Goal: Task Accomplishment & Management: Manage account settings

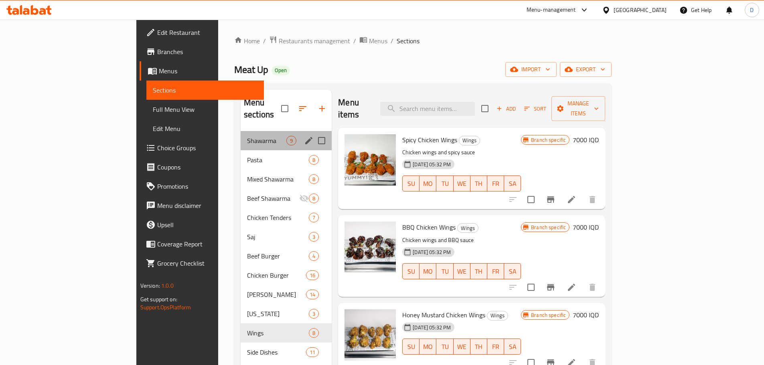
drag, startPoint x: 218, startPoint y: 123, endPoint x: 216, endPoint y: 130, distance: 6.6
click at [241, 131] on div "Shawarma 9" at bounding box center [286, 140] width 91 height 19
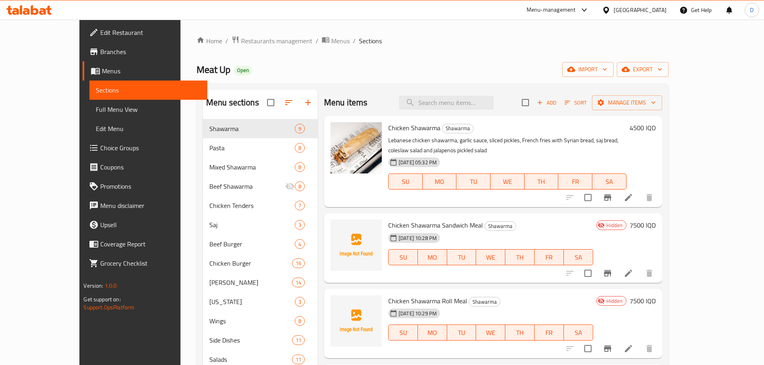
click at [403, 219] on span "Chicken Shawarma Sandwich Meal" at bounding box center [435, 225] width 95 height 12
copy h6 "Chicken Shawarma Sandwich Meal"
click at [437, 295] on span "Chicken Shawarma Roll Meal" at bounding box center [427, 301] width 79 height 12
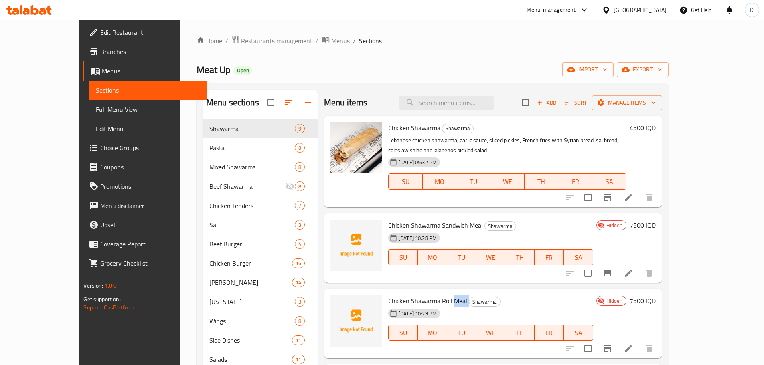
click at [437, 295] on span "Chicken Shawarma Roll Meal" at bounding box center [427, 301] width 79 height 12
copy h6 "Chicken Shawarma Roll Meal"
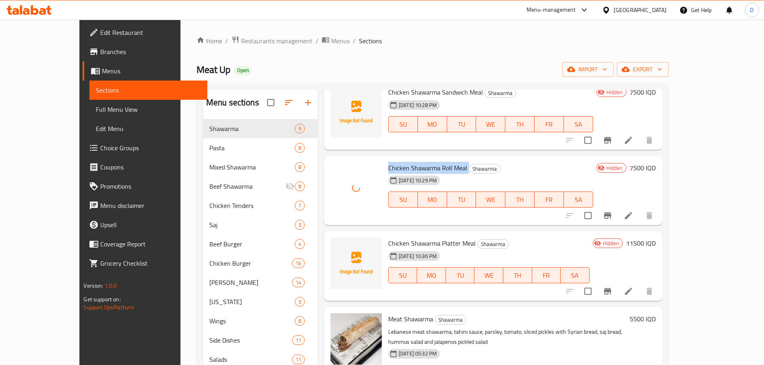
scroll to position [160, 0]
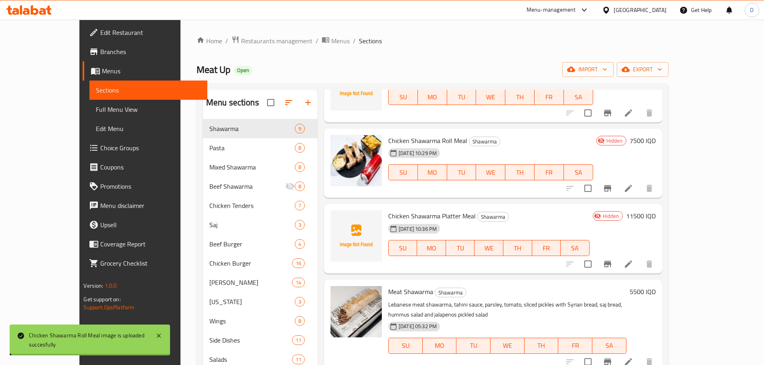
click at [428, 210] on span "Chicken Shawarma Platter Meal" at bounding box center [431, 216] width 87 height 12
copy h6 "Chicken Shawarma Platter Meal"
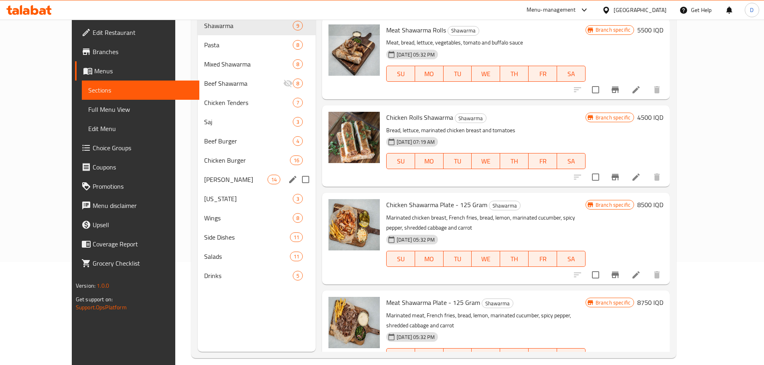
scroll to position [72, 0]
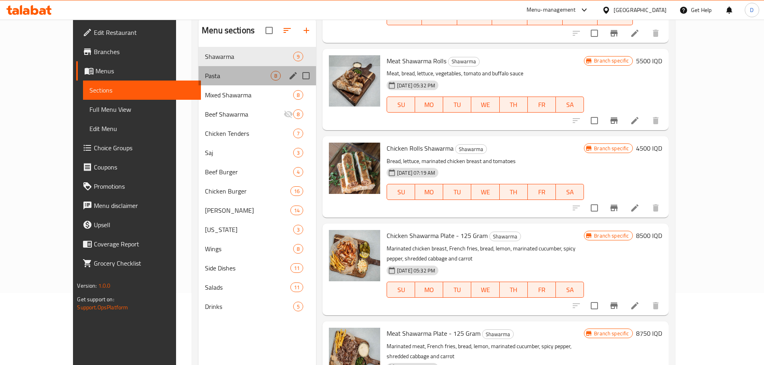
click at [199, 68] on div "Pasta 8" at bounding box center [258, 75] width 118 height 19
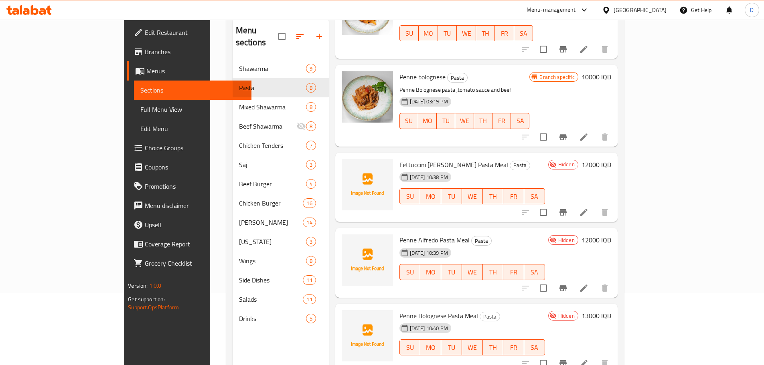
scroll to position [268, 0]
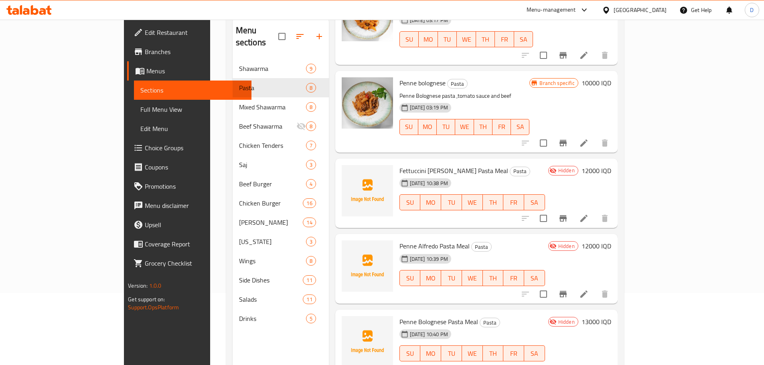
click at [399, 165] on span "Fettuccini [PERSON_NAME] Pasta Meal" at bounding box center [453, 171] width 109 height 12
copy h6 "Fettuccini [PERSON_NAME] Pasta Meal"
click at [413, 240] on span "Penne Alfredo Pasta Meal" at bounding box center [434, 246] width 70 height 12
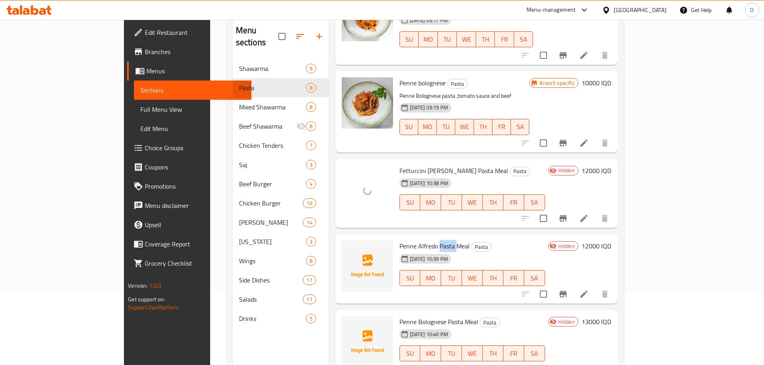
click at [413, 240] on span "Penne Alfredo Pasta Meal" at bounding box center [434, 246] width 70 height 12
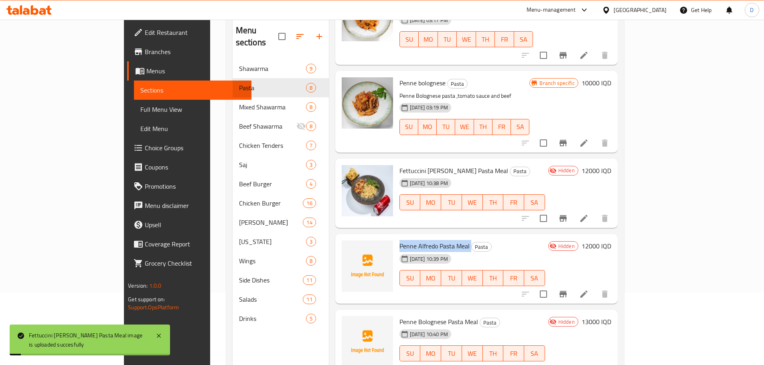
copy h6 "Penne Alfredo Pasta Meal"
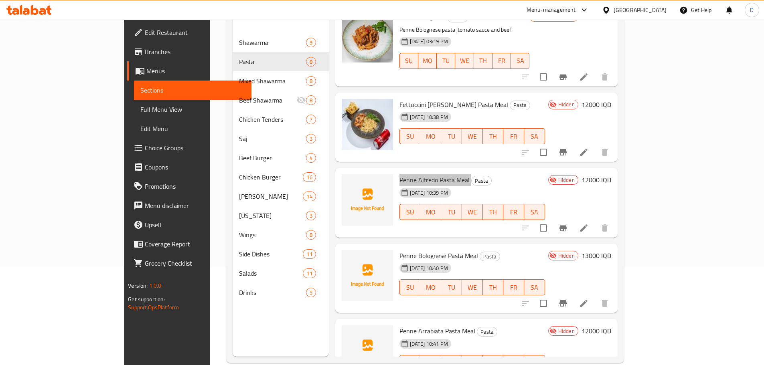
scroll to position [112, 0]
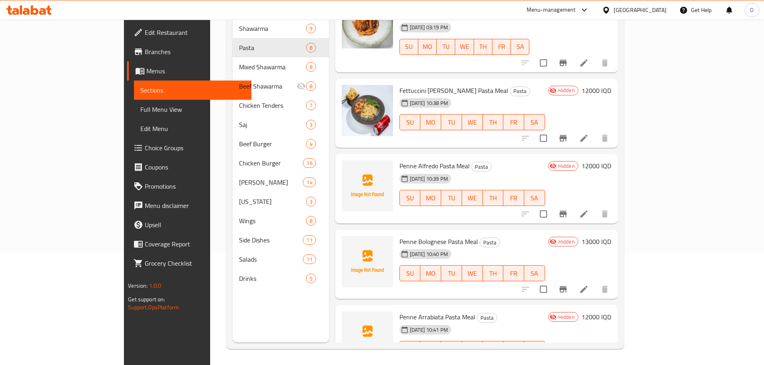
click at [407, 236] on span "Penne Bolognese Pasta Meal" at bounding box center [438, 242] width 79 height 12
copy h6 "Penne Bolognese Pasta Meal"
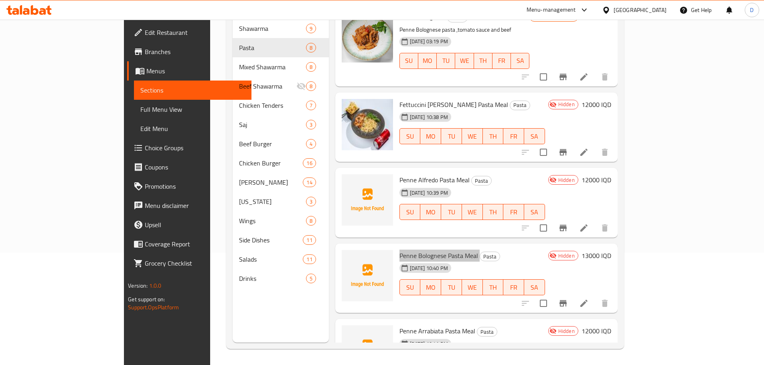
scroll to position [308, 0]
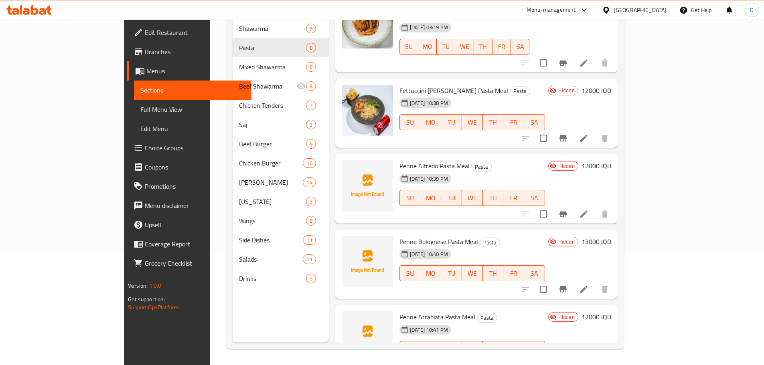
click at [417, 311] on span "Penne Arrabiata Pasta Meal" at bounding box center [437, 317] width 76 height 12
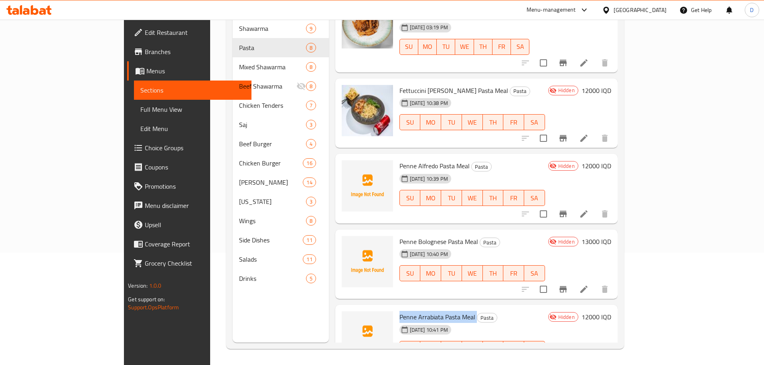
click at [417, 311] on span "Penne Arrabiata Pasta Meal" at bounding box center [437, 317] width 76 height 12
copy h6 "Penne Arrabiata Pasta Meal"
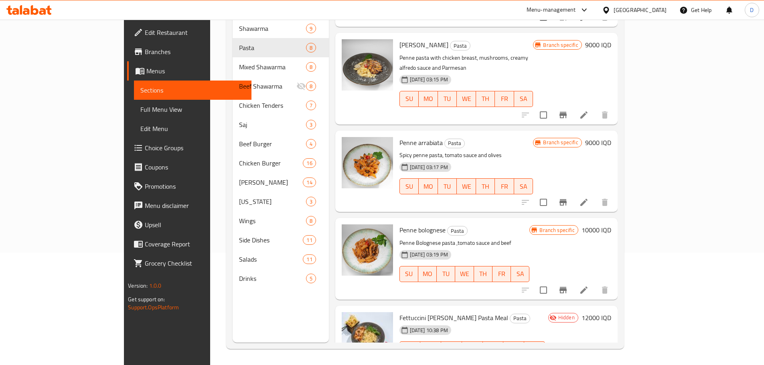
scroll to position [80, 0]
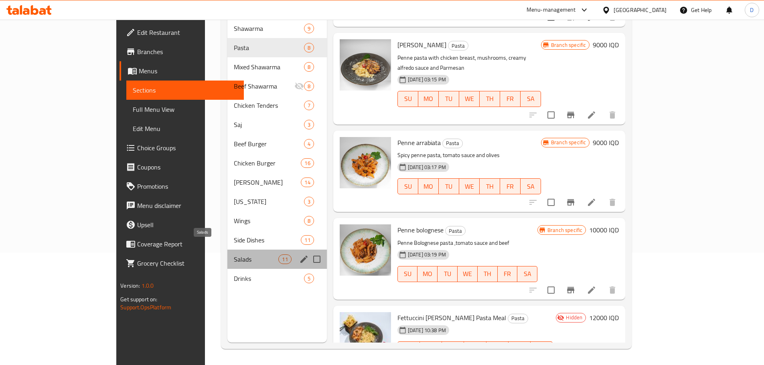
click at [234, 255] on span "Salads" at bounding box center [256, 260] width 45 height 10
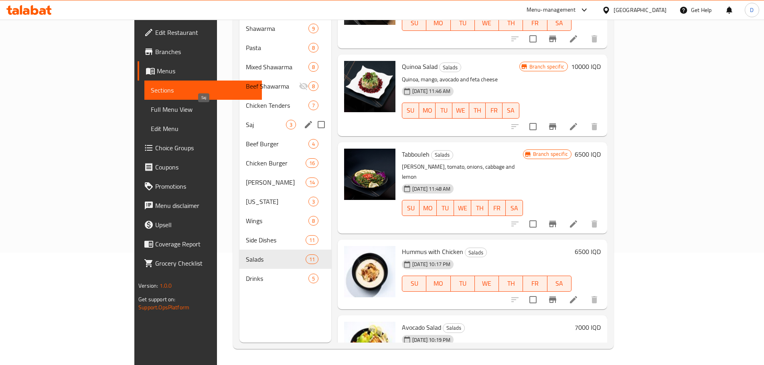
scroll to position [72, 0]
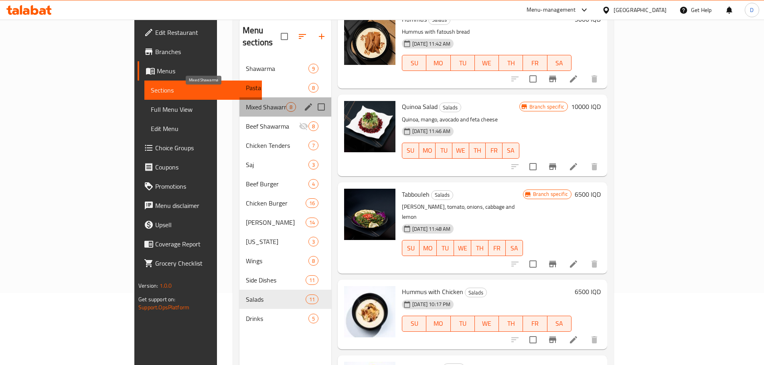
click at [246, 102] on span "Mixed Shawarma" at bounding box center [266, 107] width 40 height 10
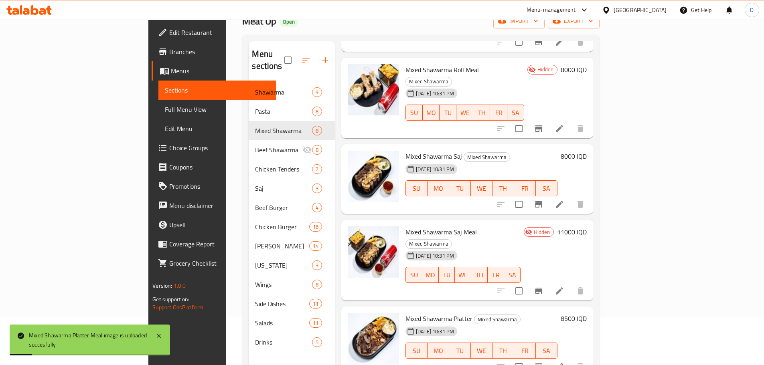
scroll to position [112, 0]
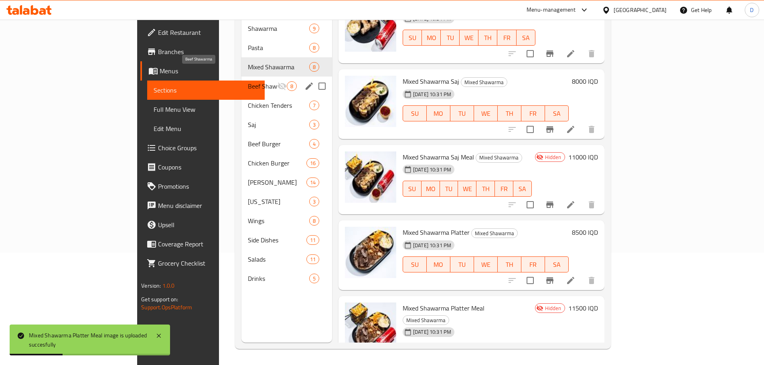
click at [248, 81] on span "Beef Shawarma" at bounding box center [262, 86] width 29 height 10
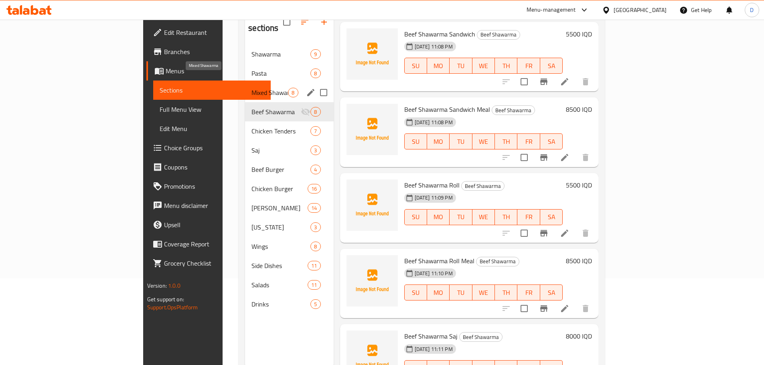
scroll to position [72, 0]
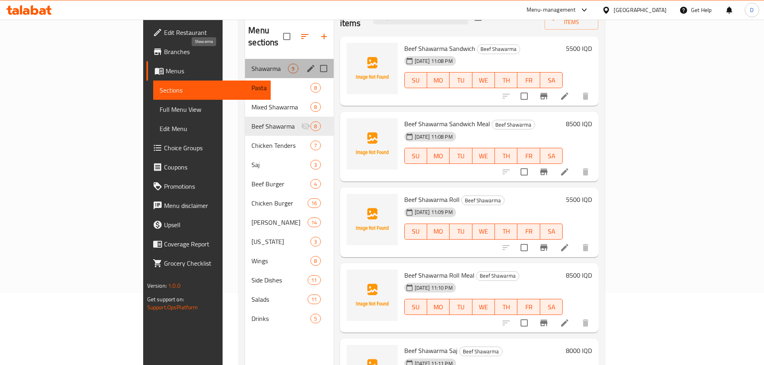
click at [251, 64] on span "Shawarma" at bounding box center [269, 69] width 36 height 10
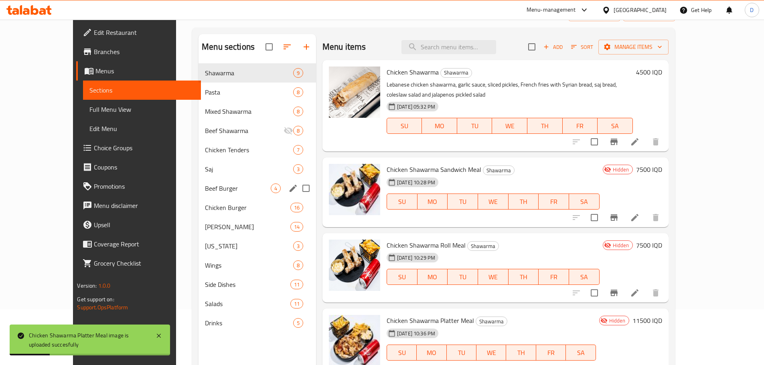
scroll to position [56, 0]
click at [203, 83] on div "Pasta 8" at bounding box center [258, 91] width 118 height 19
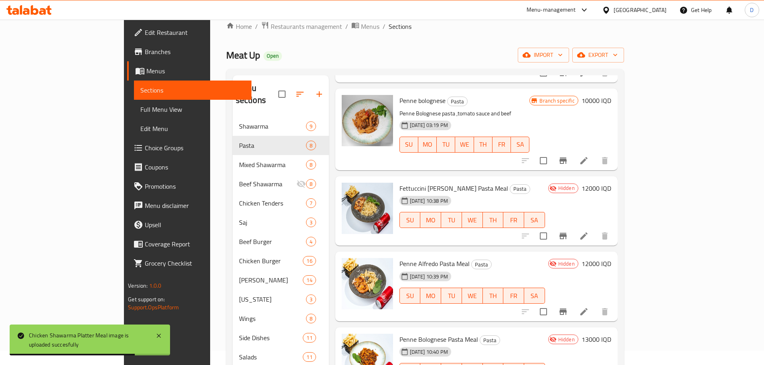
scroll to position [6, 0]
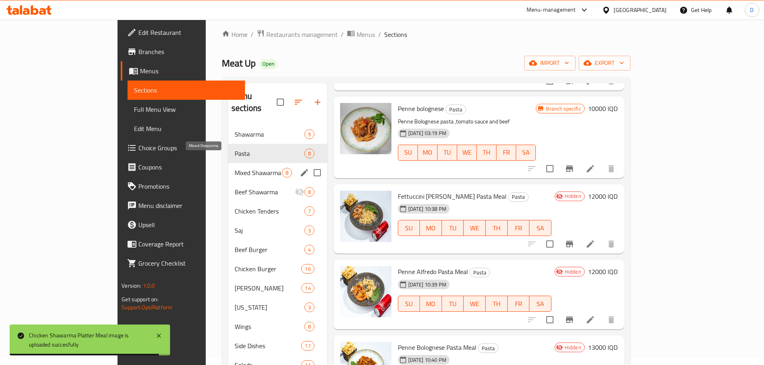
drag, startPoint x: 170, startPoint y: 164, endPoint x: 187, endPoint y: 168, distance: 17.3
click at [235, 168] on span "Mixed Shawarma" at bounding box center [258, 173] width 47 height 10
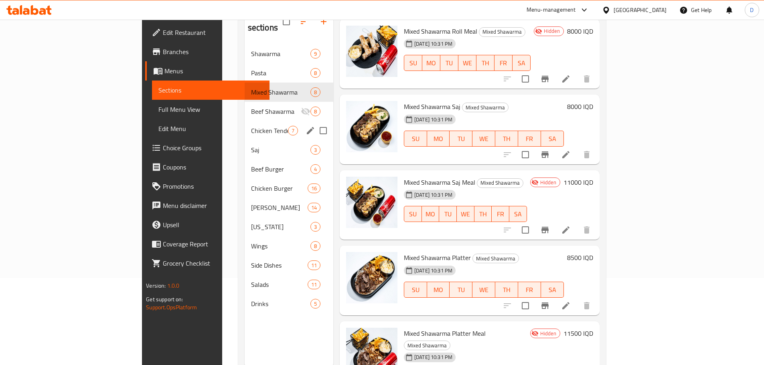
scroll to position [86, 0]
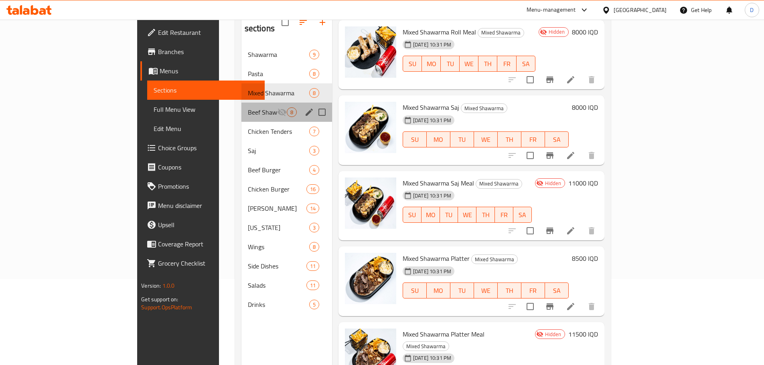
click at [248, 107] on span "Beef Shawarma" at bounding box center [262, 112] width 29 height 10
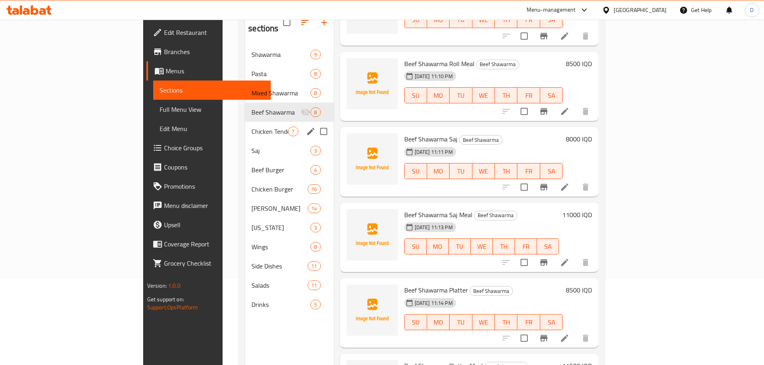
click at [245, 124] on div "Chicken Tenders 7" at bounding box center [289, 131] width 88 height 19
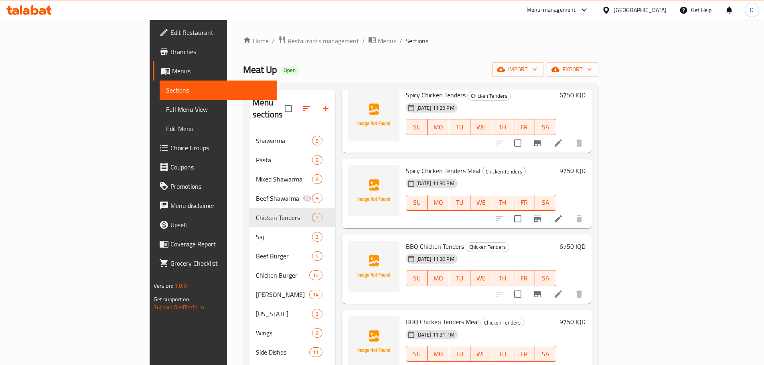
scroll to position [40, 0]
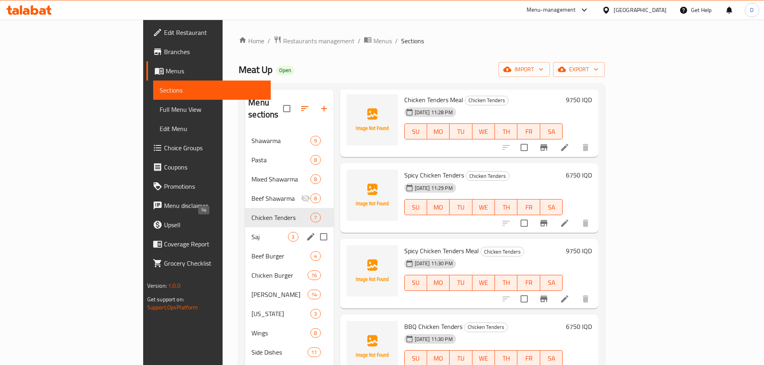
click at [245, 227] on div "Saj 3" at bounding box center [289, 236] width 88 height 19
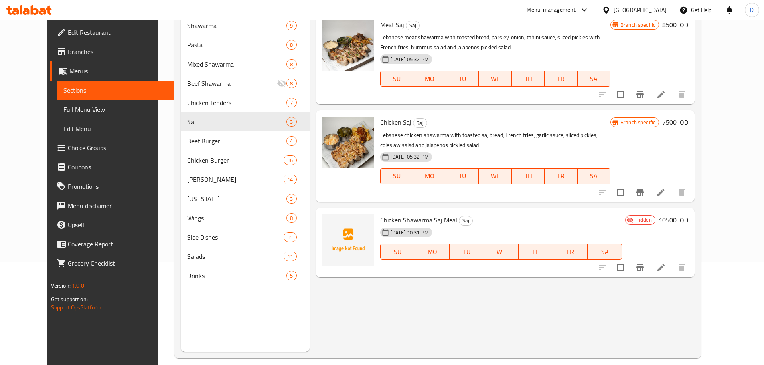
scroll to position [112, 0]
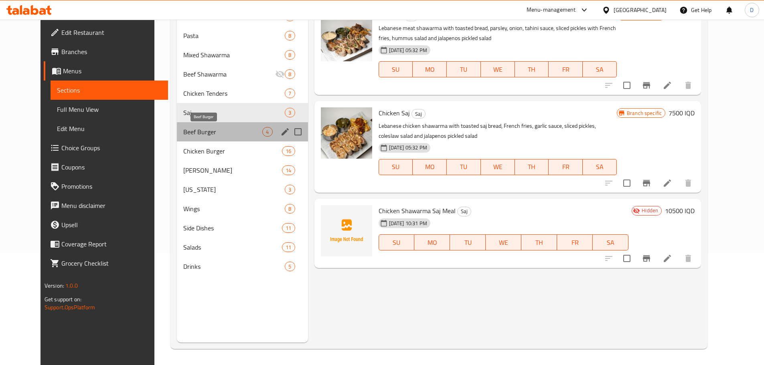
click at [191, 132] on span "Beef Burger" at bounding box center [222, 132] width 79 height 10
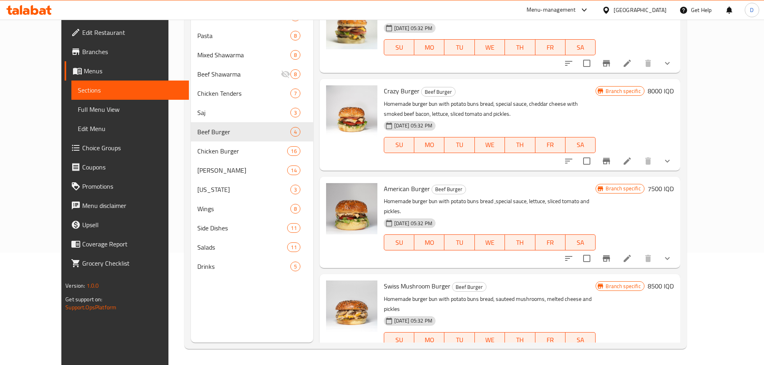
scroll to position [15, 0]
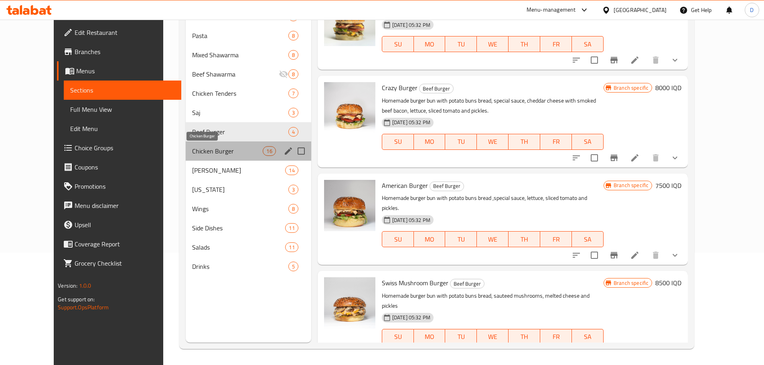
click at [192, 148] on span "Chicken Burger" at bounding box center [227, 151] width 71 height 10
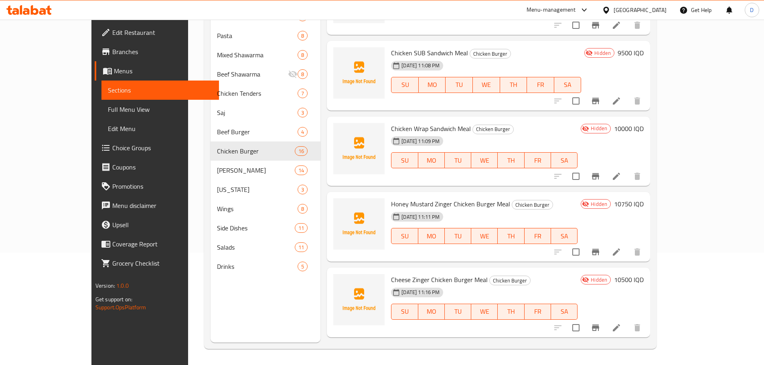
scroll to position [973, 0]
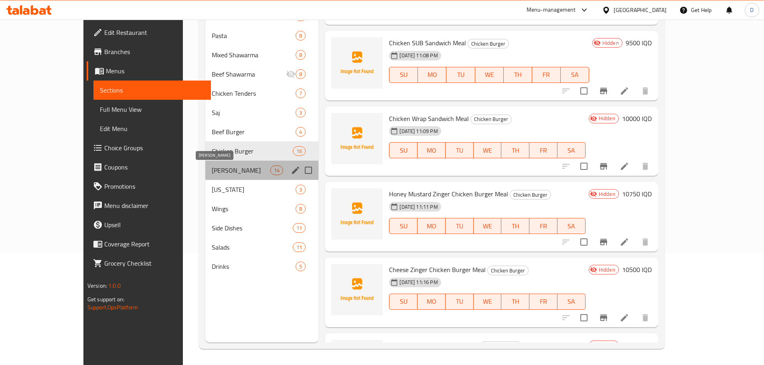
click at [212, 172] on span "[PERSON_NAME]" at bounding box center [241, 171] width 59 height 10
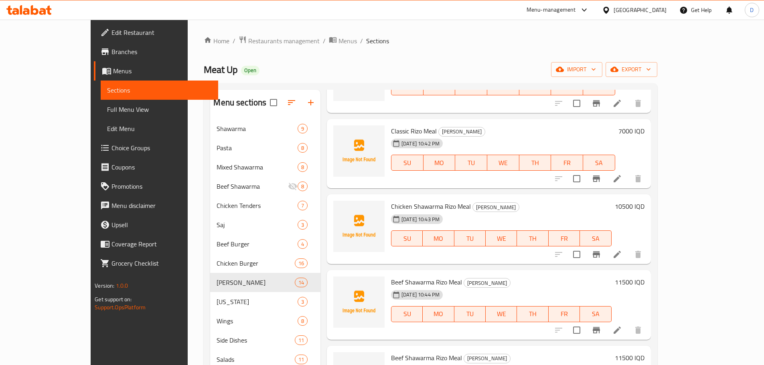
scroll to position [521, 0]
click at [585, 171] on input "checkbox" at bounding box center [576, 178] width 17 height 17
checkbox input "true"
click at [585, 245] on input "checkbox" at bounding box center [576, 253] width 17 height 17
checkbox input "true"
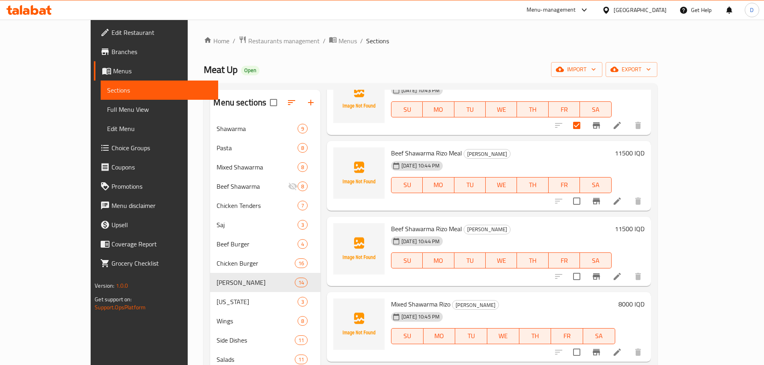
scroll to position [682, 0]
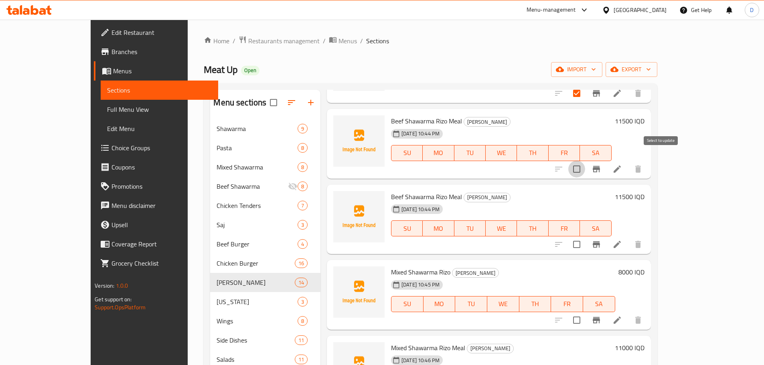
click at [585, 161] on input "checkbox" at bounding box center [576, 169] width 17 height 17
checkbox input "true"
drag, startPoint x: 662, startPoint y: 237, endPoint x: 653, endPoint y: 235, distance: 9.3
click at [585, 237] on input "checkbox" at bounding box center [576, 244] width 17 height 17
checkbox input "true"
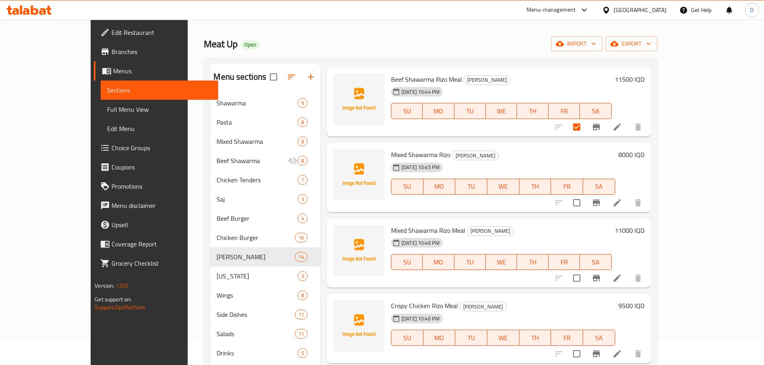
scroll to position [40, 0]
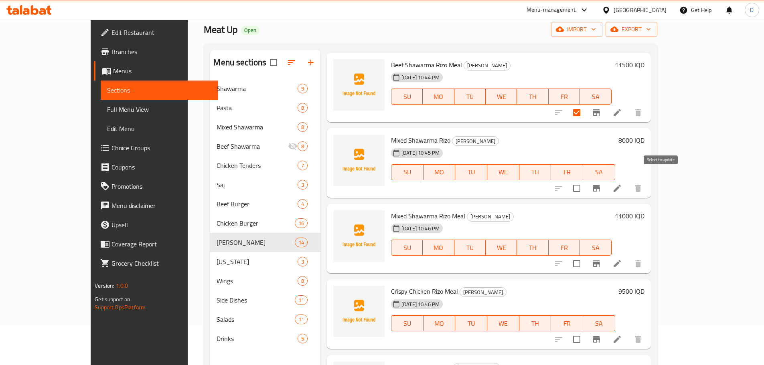
click at [585, 180] on input "checkbox" at bounding box center [576, 188] width 17 height 17
checkbox input "true"
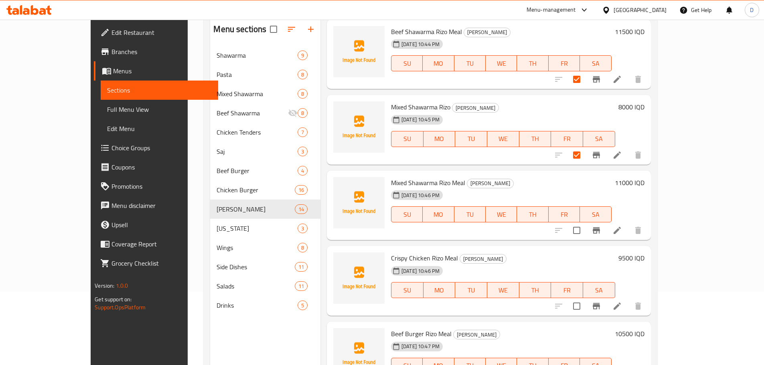
scroll to position [112, 0]
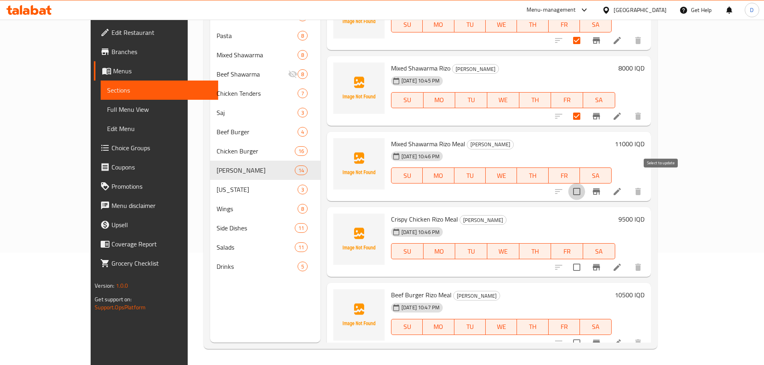
click at [585, 183] on input "checkbox" at bounding box center [576, 191] width 17 height 17
checkbox input "true"
drag, startPoint x: 661, startPoint y: 260, endPoint x: 655, endPoint y: 251, distance: 11.1
click at [585, 260] on input "checkbox" at bounding box center [576, 267] width 17 height 17
checkbox input "true"
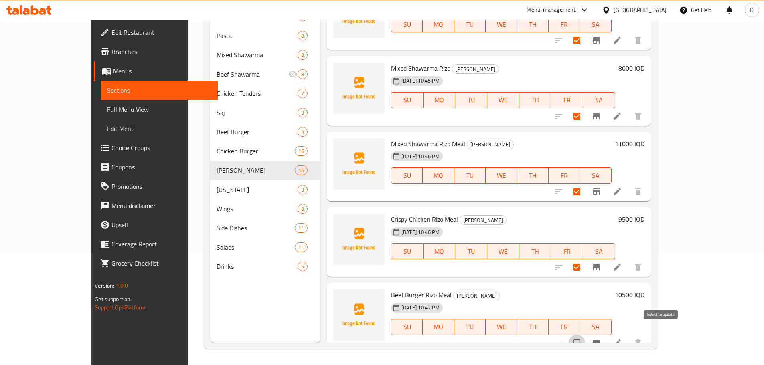
click at [585, 335] on input "checkbox" at bounding box center [576, 343] width 17 height 17
checkbox input "true"
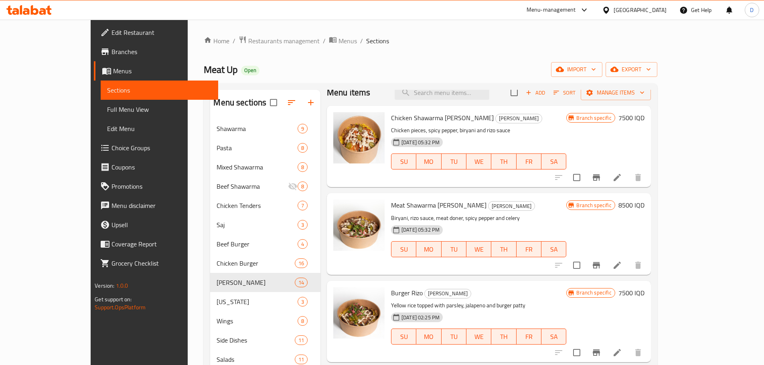
scroll to position [0, 0]
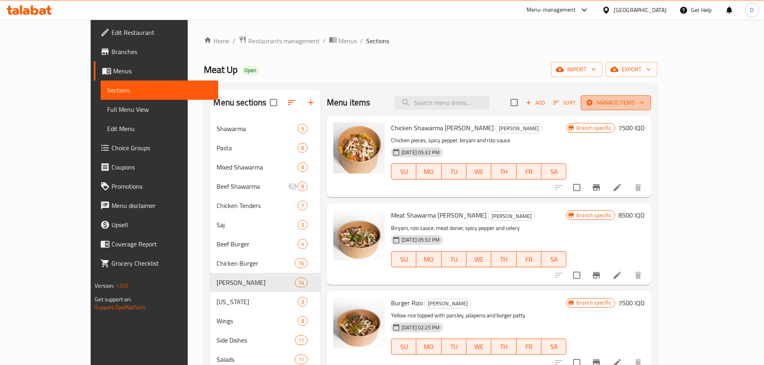
click at [645, 106] on span "Manage items" at bounding box center [615, 103] width 57 height 10
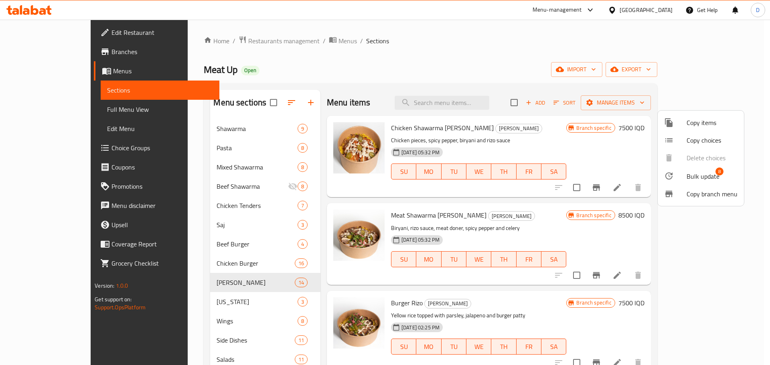
click at [706, 175] on span "Bulk update" at bounding box center [703, 177] width 33 height 10
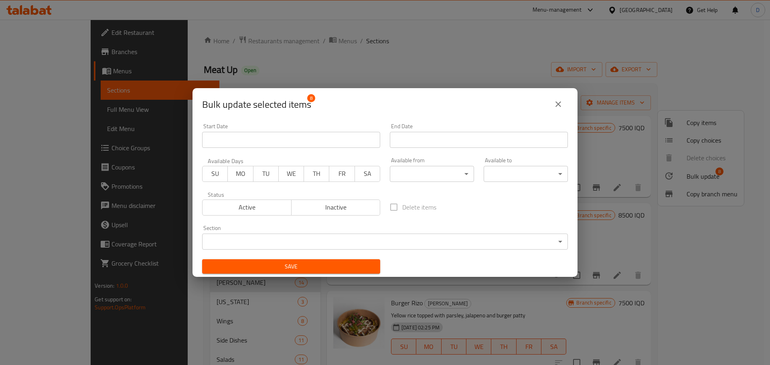
click at [337, 208] on span "Inactive" at bounding box center [336, 208] width 83 height 12
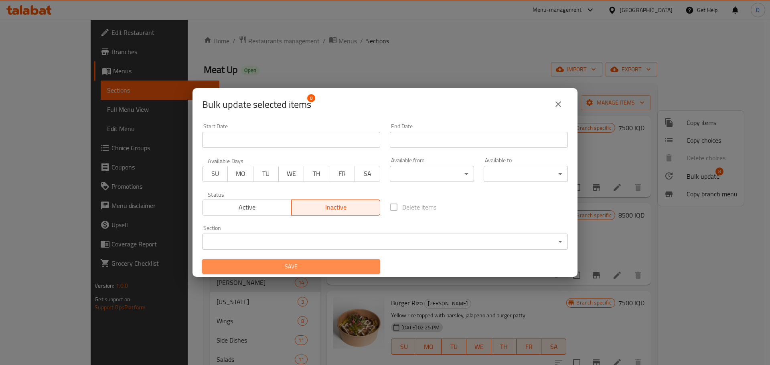
click at [331, 267] on span "Save" at bounding box center [291, 267] width 165 height 10
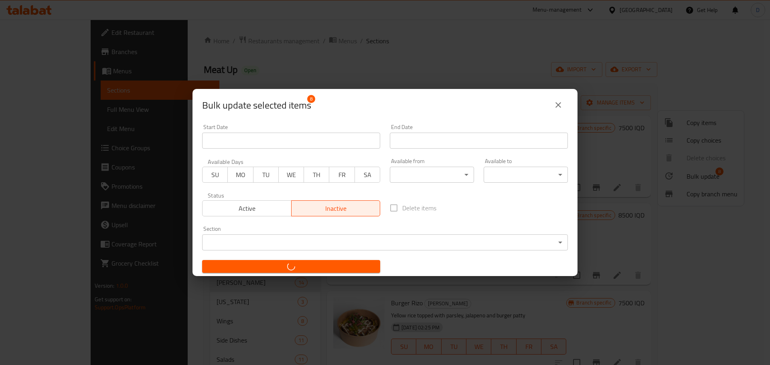
checkbox input "false"
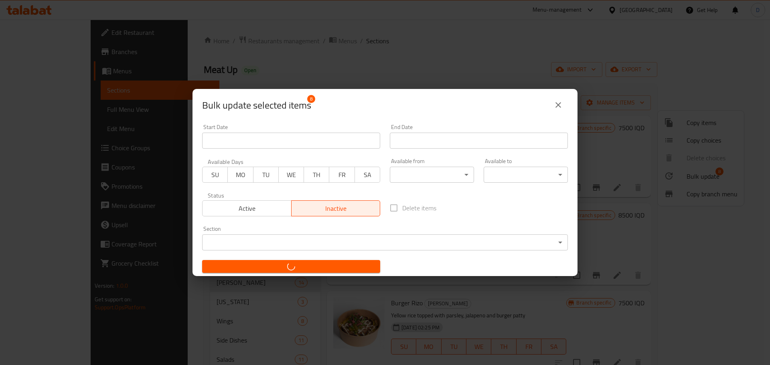
checkbox input "false"
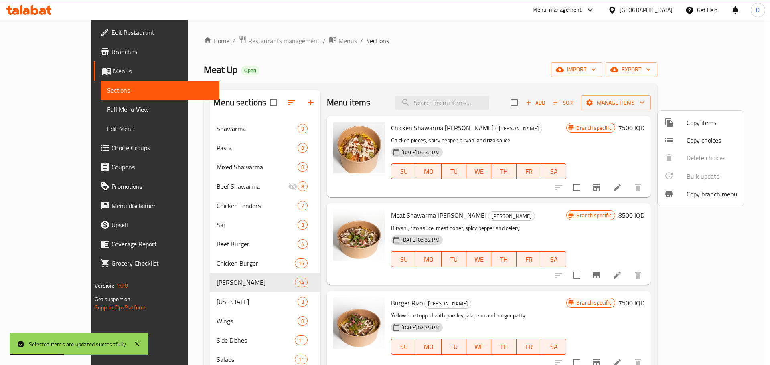
click at [762, 172] on div at bounding box center [385, 182] width 770 height 365
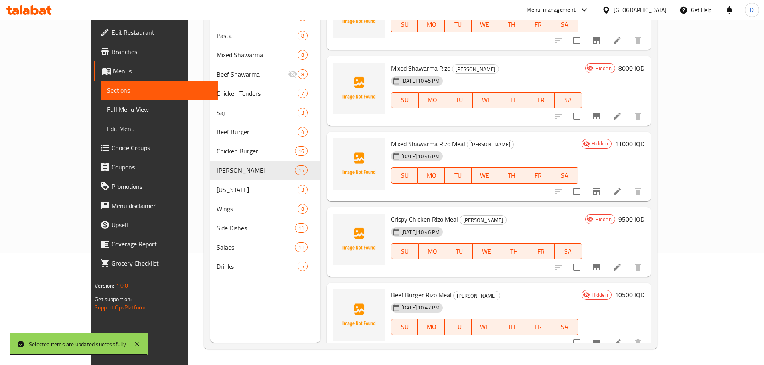
scroll to position [774, 0]
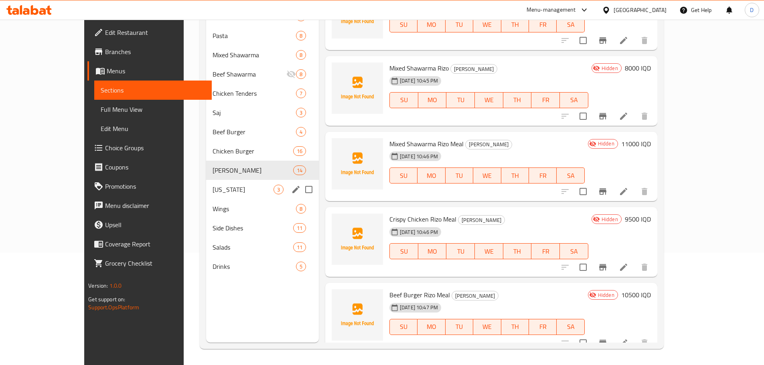
click at [206, 195] on div "[US_STATE] 3" at bounding box center [262, 189] width 113 height 19
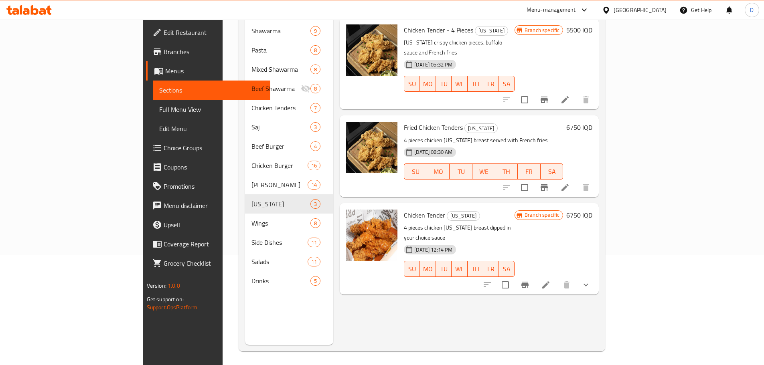
scroll to position [112, 0]
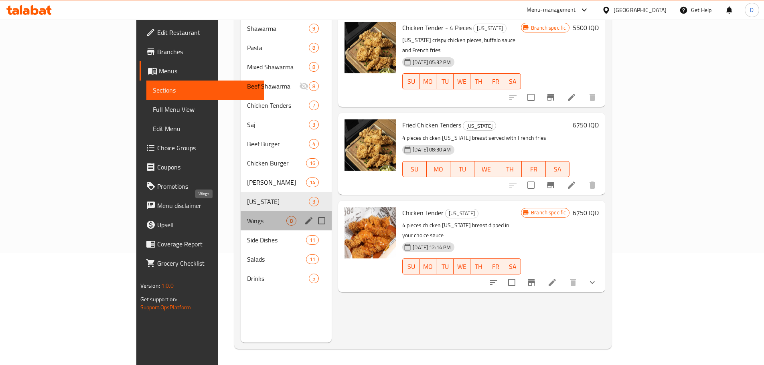
click at [247, 216] on span "Wings" at bounding box center [266, 221] width 39 height 10
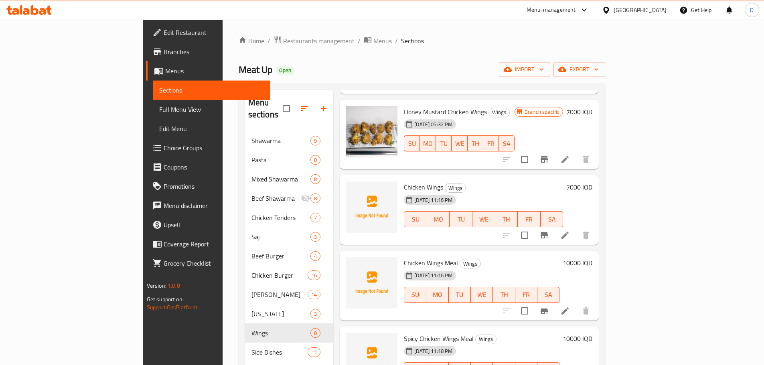
scroll to position [284, 0]
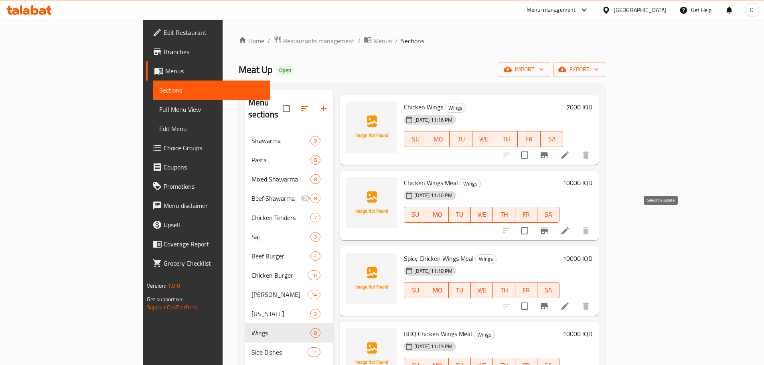
click at [533, 224] on input "checkbox" at bounding box center [524, 231] width 17 height 17
checkbox input "true"
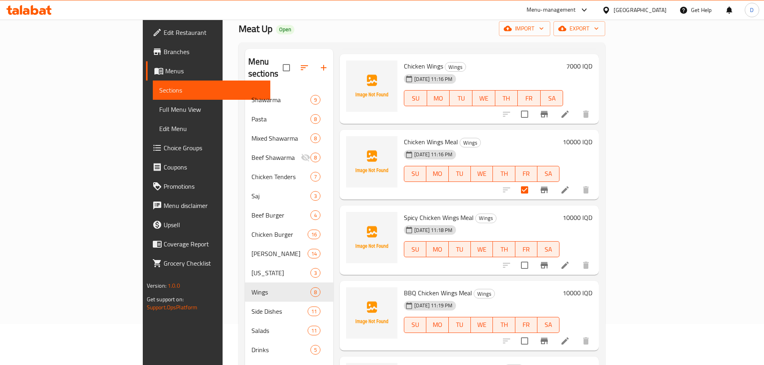
scroll to position [80, 0]
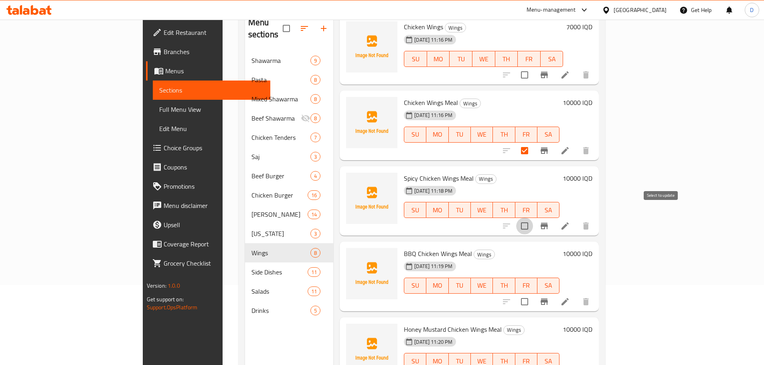
click at [533, 218] on input "checkbox" at bounding box center [524, 226] width 17 height 17
checkbox input "true"
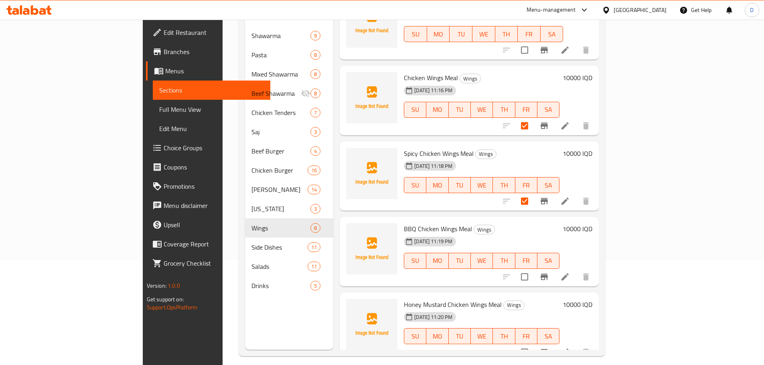
scroll to position [112, 0]
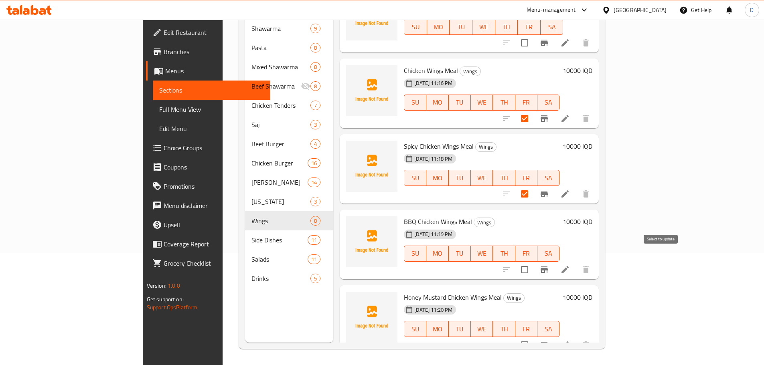
click at [533, 262] on input "checkbox" at bounding box center [524, 270] width 17 height 17
checkbox input "true"
drag, startPoint x: 662, startPoint y: 331, endPoint x: 669, endPoint y: 275, distance: 56.6
click at [533, 337] on input "checkbox" at bounding box center [524, 345] width 17 height 17
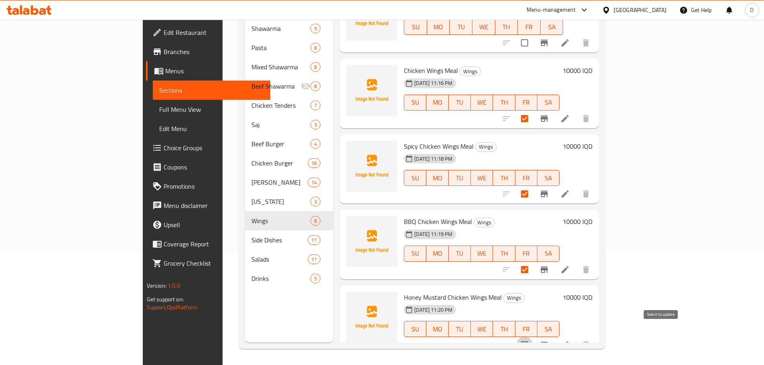
checkbox input "true"
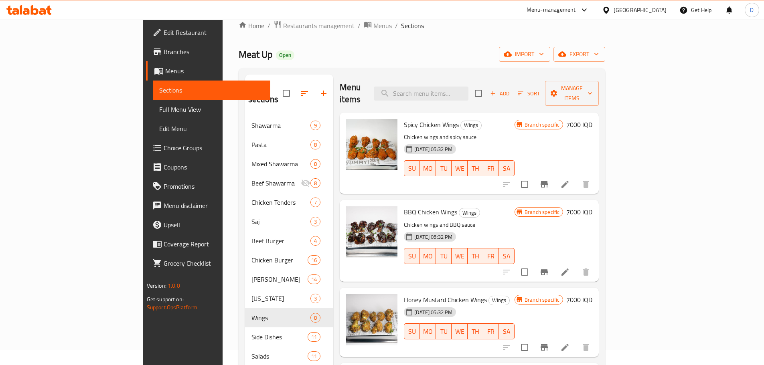
scroll to position [0, 0]
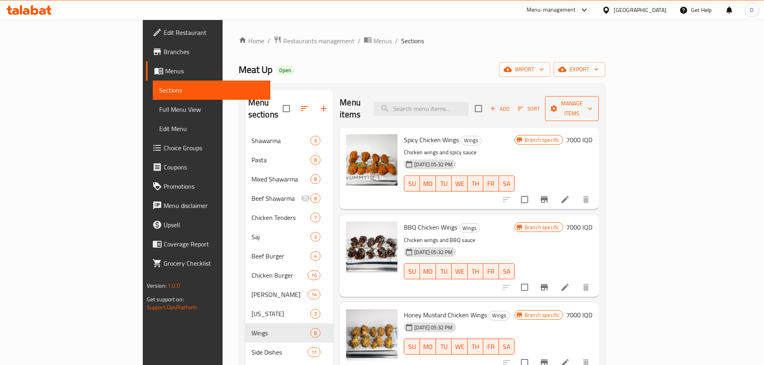
click at [592, 101] on span "Manage items" at bounding box center [572, 109] width 41 height 20
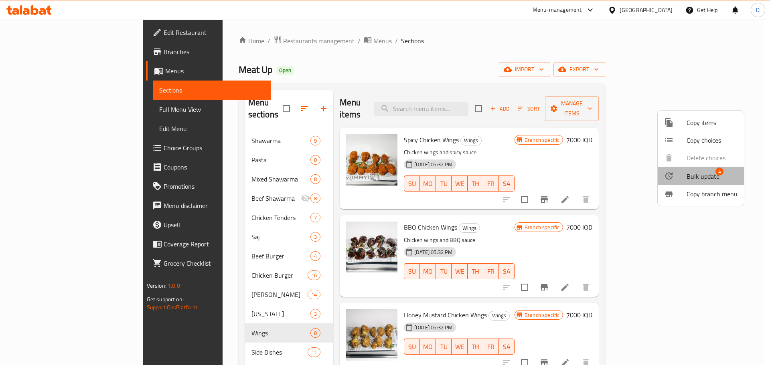
click at [703, 173] on span "Bulk update" at bounding box center [703, 177] width 33 height 10
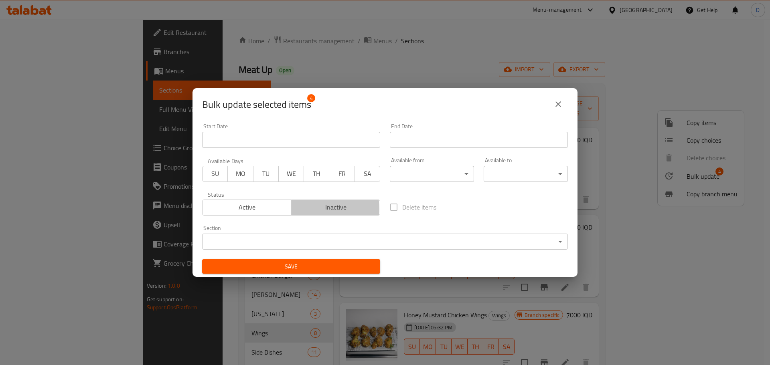
click at [307, 209] on span "Inactive" at bounding box center [336, 208] width 83 height 12
click at [324, 270] on span "Save" at bounding box center [291, 267] width 165 height 10
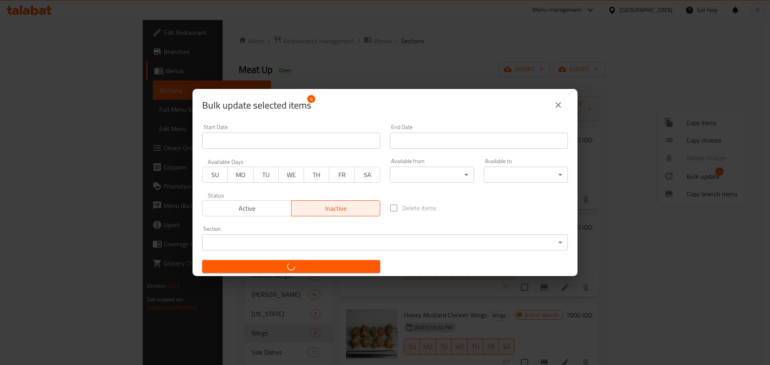
checkbox input "false"
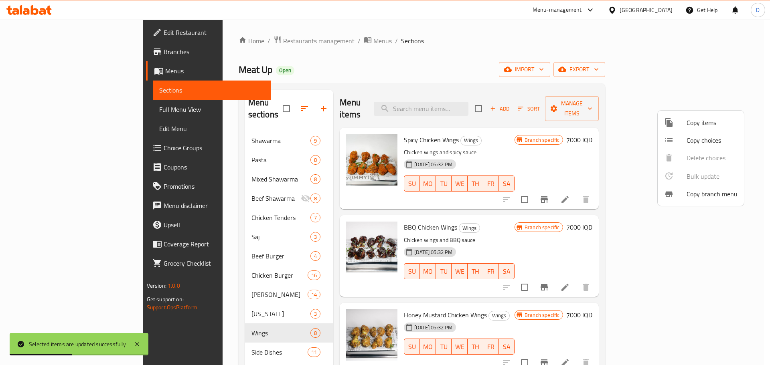
click at [753, 97] on div at bounding box center [385, 182] width 770 height 365
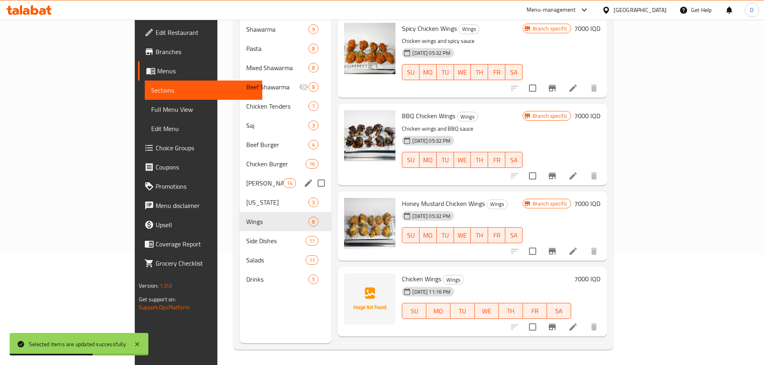
scroll to position [112, 0]
click at [246, 235] on span "Side Dishes" at bounding box center [264, 240] width 37 height 10
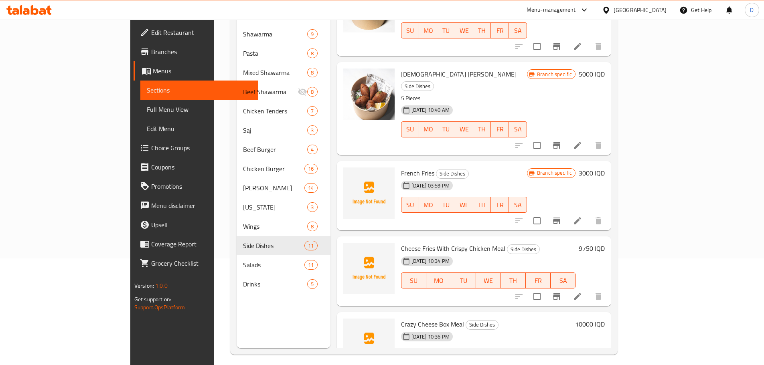
scroll to position [112, 0]
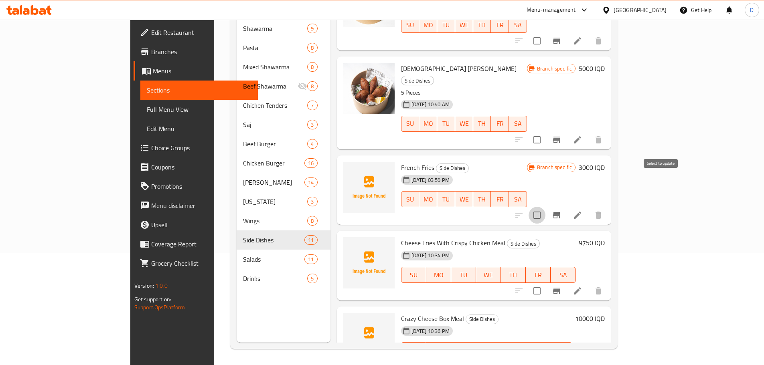
click at [545, 207] on input "checkbox" at bounding box center [537, 215] width 17 height 17
checkbox input "true"
drag, startPoint x: 663, startPoint y: 258, endPoint x: 663, endPoint y: 263, distance: 5.6
click at [545, 283] on input "checkbox" at bounding box center [537, 291] width 17 height 17
checkbox input "true"
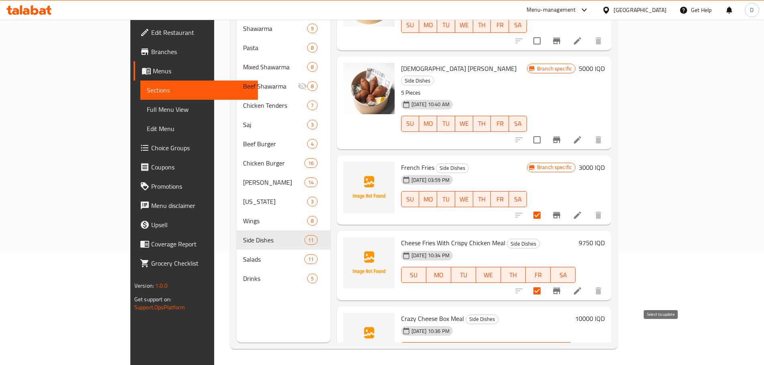
drag, startPoint x: 665, startPoint y: 335, endPoint x: 665, endPoint y: 321, distance: 14.4
click at [545, 358] on input "checkbox" at bounding box center [537, 366] width 17 height 17
checkbox input "true"
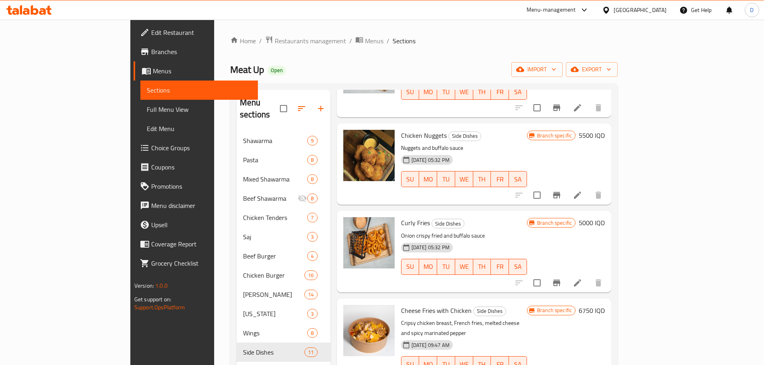
scroll to position [0, 0]
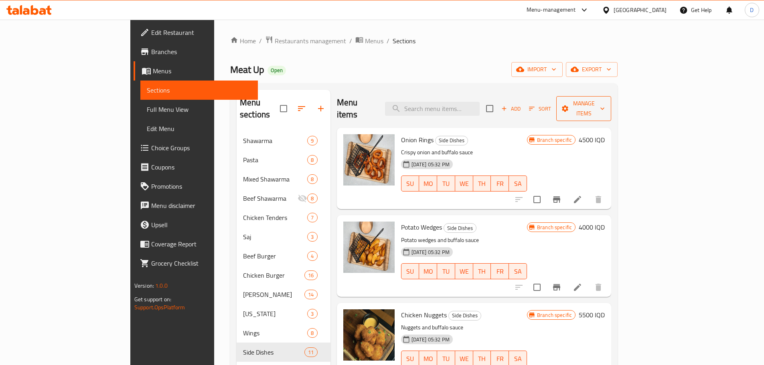
click at [605, 99] on span "Manage items" at bounding box center [584, 109] width 42 height 20
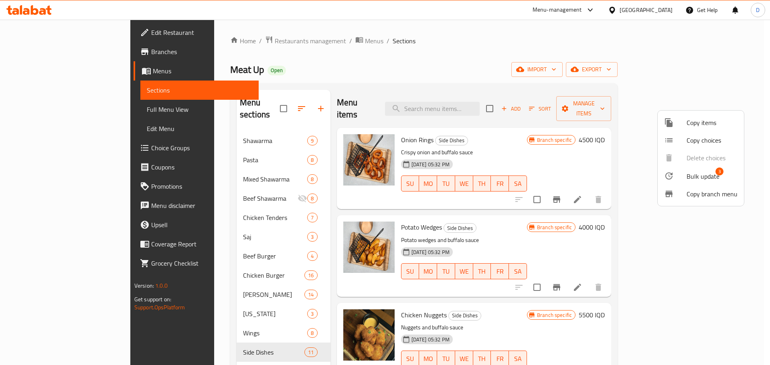
click at [700, 173] on span "Bulk update" at bounding box center [703, 177] width 33 height 10
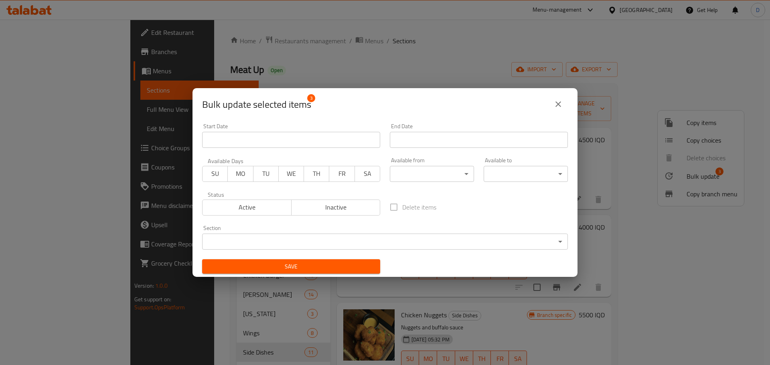
click at [313, 209] on span "Inactive" at bounding box center [336, 208] width 83 height 12
click at [324, 263] on span "Save" at bounding box center [291, 267] width 165 height 10
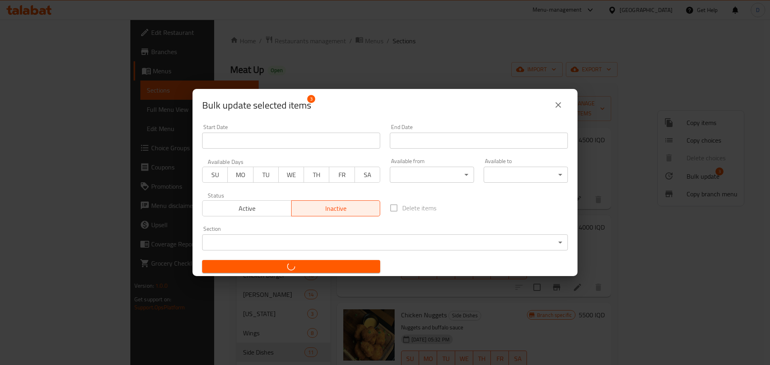
checkbox input "false"
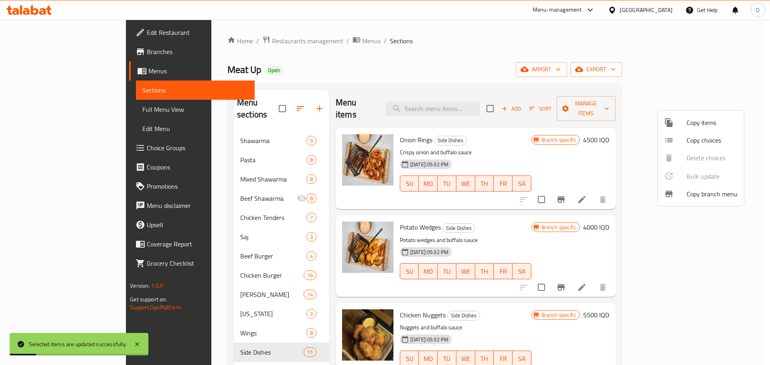
click at [418, 57] on div at bounding box center [385, 182] width 770 height 365
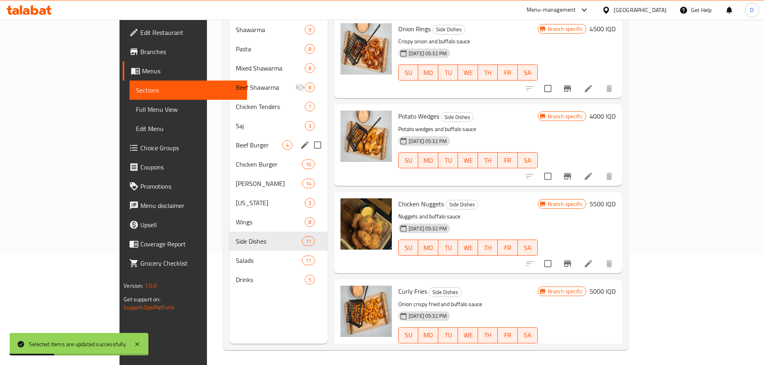
scroll to position [112, 0]
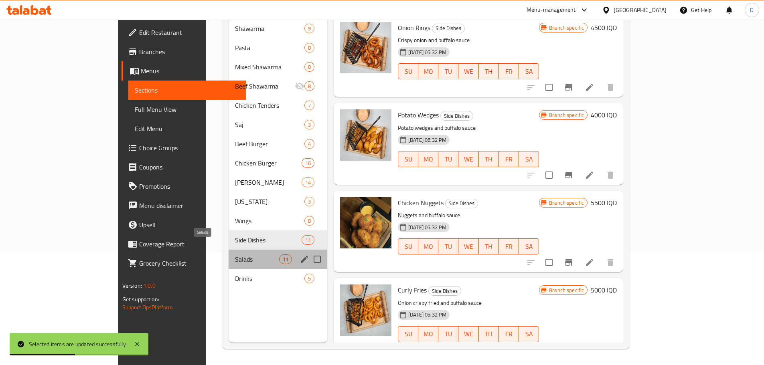
click at [235, 255] on span "Salads" at bounding box center [257, 260] width 44 height 10
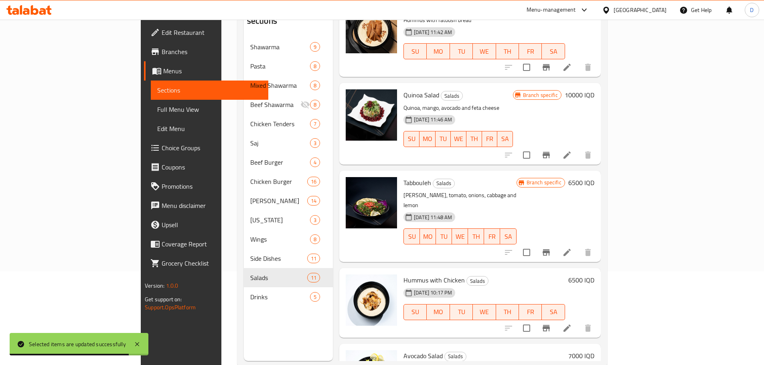
scroll to position [112, 0]
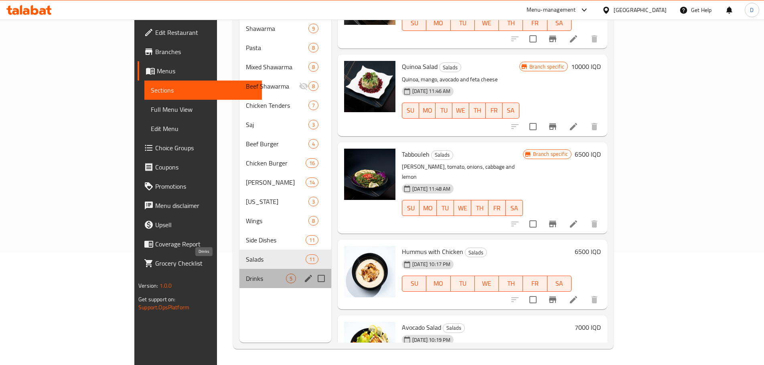
click at [246, 274] on span "Drinks" at bounding box center [266, 279] width 40 height 10
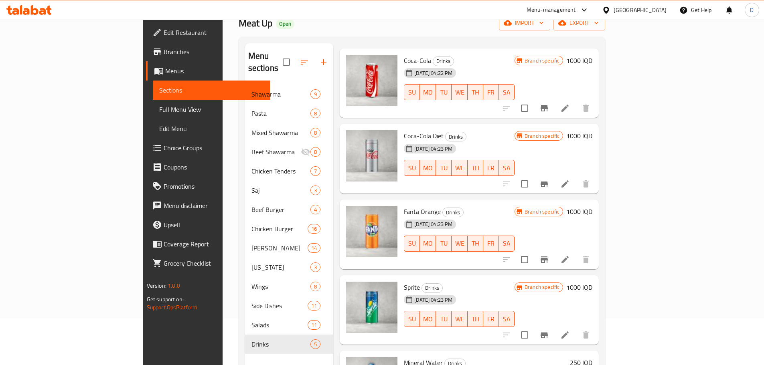
scroll to position [112, 0]
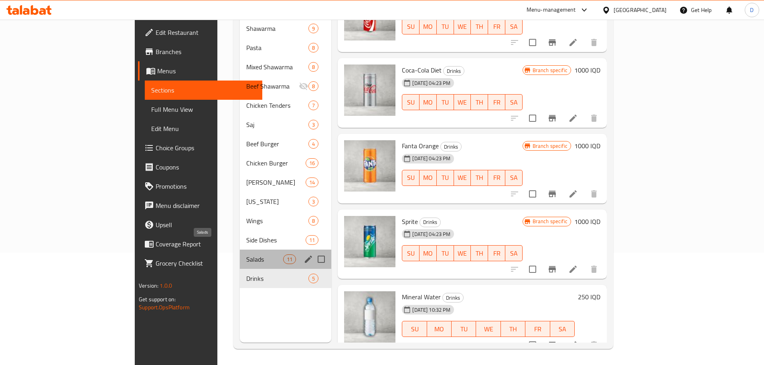
click at [246, 255] on span "Salads" at bounding box center [264, 260] width 37 height 10
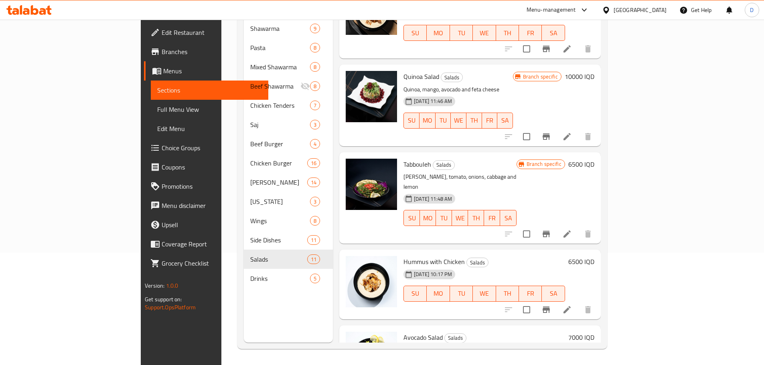
scroll to position [594, 0]
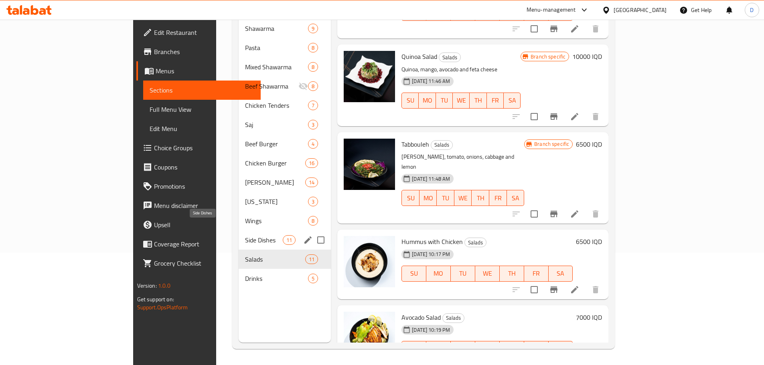
click at [245, 235] on span "Side Dishes" at bounding box center [264, 240] width 38 height 10
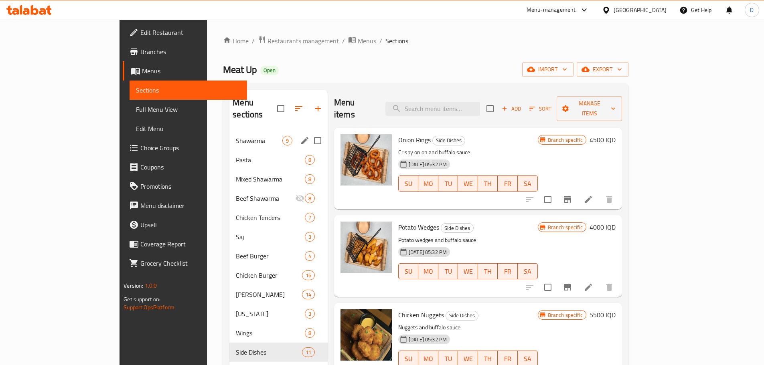
click at [232, 131] on div "Shawarma 9" at bounding box center [278, 140] width 98 height 19
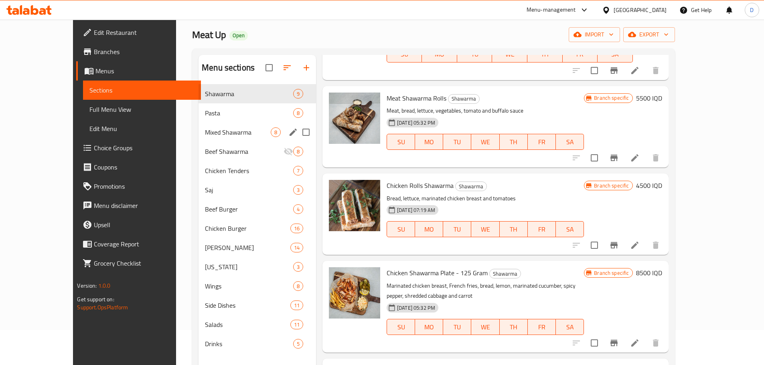
scroll to position [32, 0]
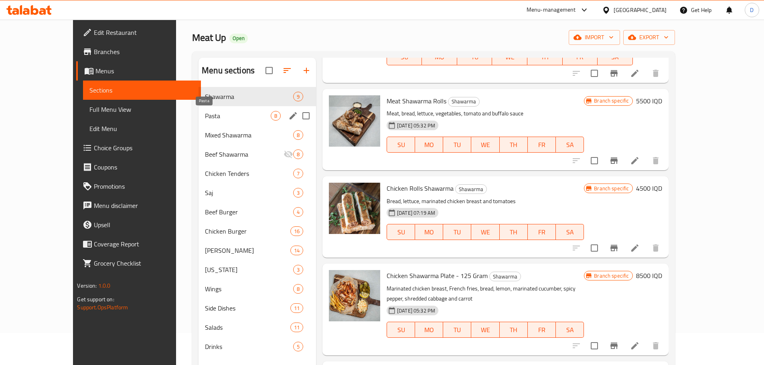
click at [205, 118] on span "Pasta" at bounding box center [238, 116] width 66 height 10
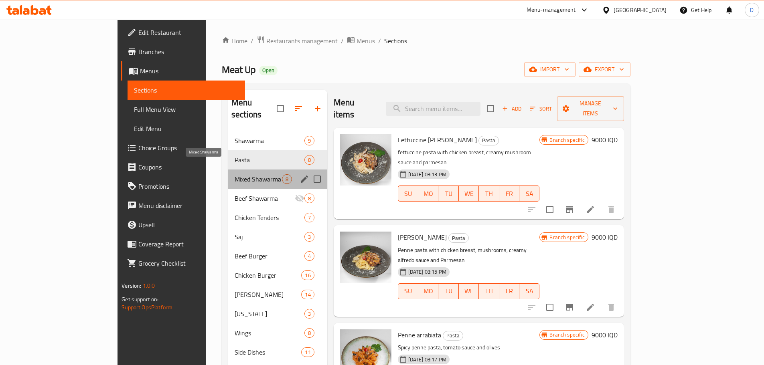
click at [235, 174] on span "Mixed Shawarma" at bounding box center [258, 179] width 47 height 10
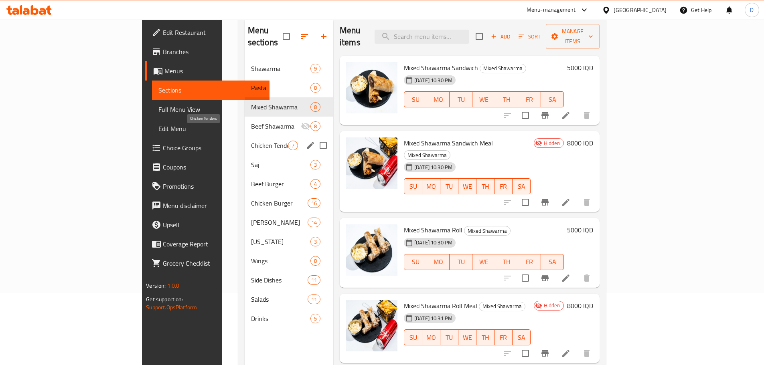
click at [251, 141] on span "Chicken Tenders" at bounding box center [269, 146] width 37 height 10
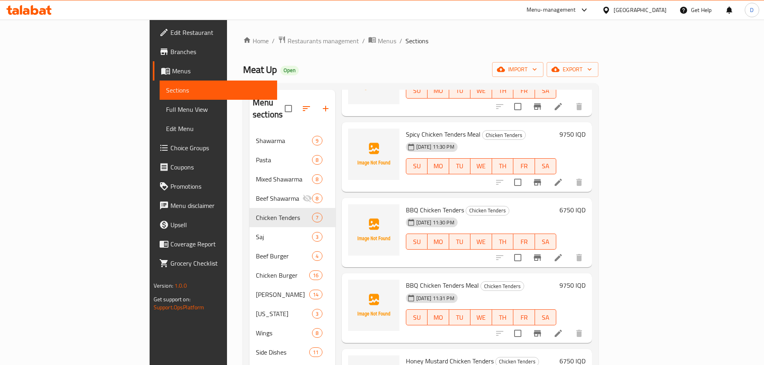
scroll to position [184, 0]
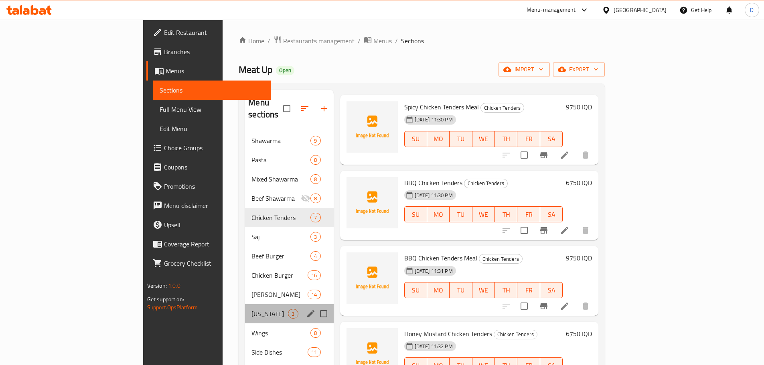
click at [245, 308] on div "[US_STATE] 3" at bounding box center [289, 313] width 88 height 19
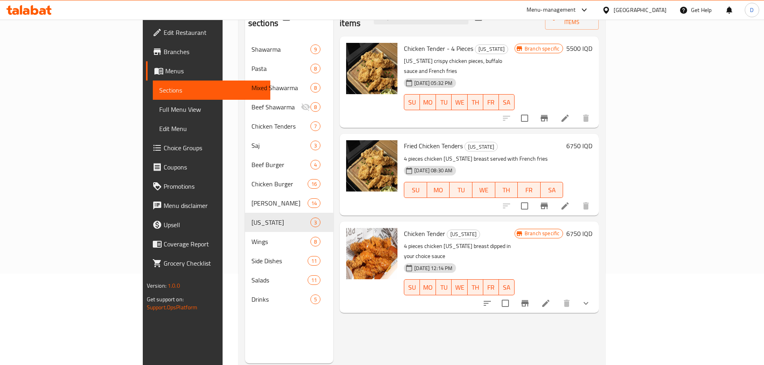
scroll to position [72, 0]
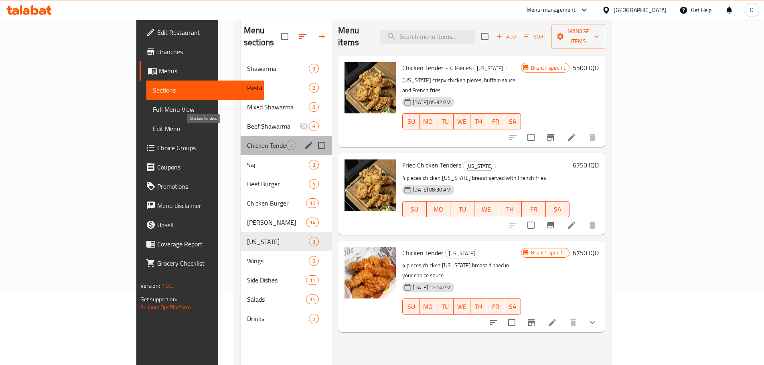
click at [247, 141] on span "Chicken Tenders" at bounding box center [266, 146] width 39 height 10
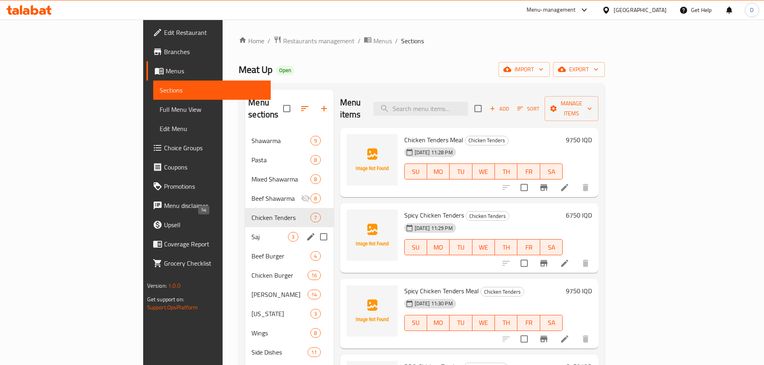
scroll to position [40, 0]
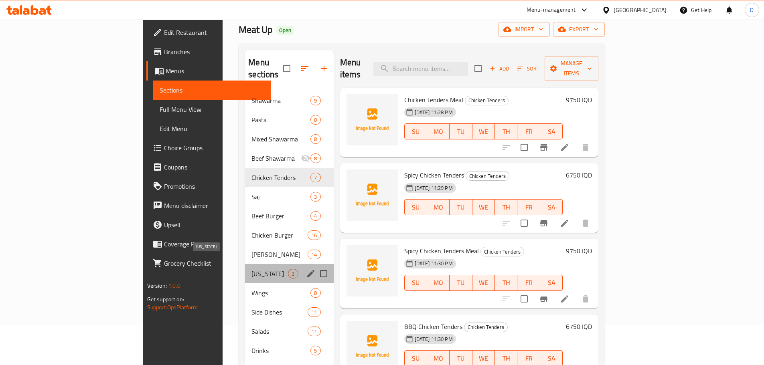
click at [251, 269] on span "[US_STATE]" at bounding box center [269, 274] width 36 height 10
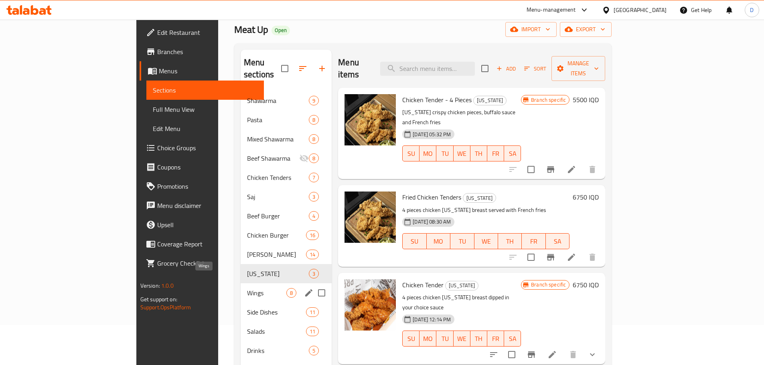
click at [247, 288] on span "Wings" at bounding box center [266, 293] width 39 height 10
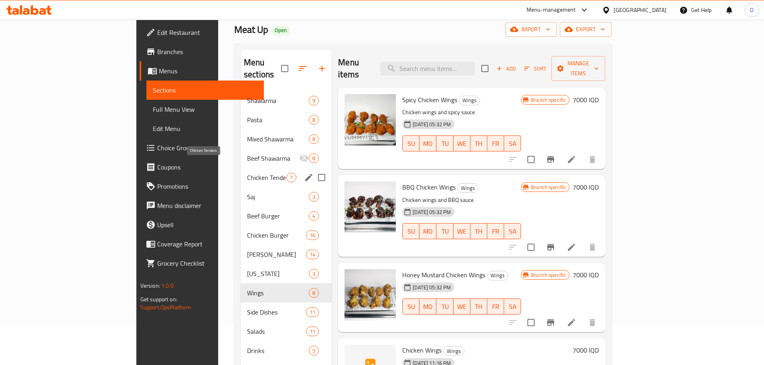
drag, startPoint x: 248, startPoint y: 165, endPoint x: 260, endPoint y: 165, distance: 11.6
click at [248, 173] on span "Chicken Tenders" at bounding box center [266, 178] width 39 height 10
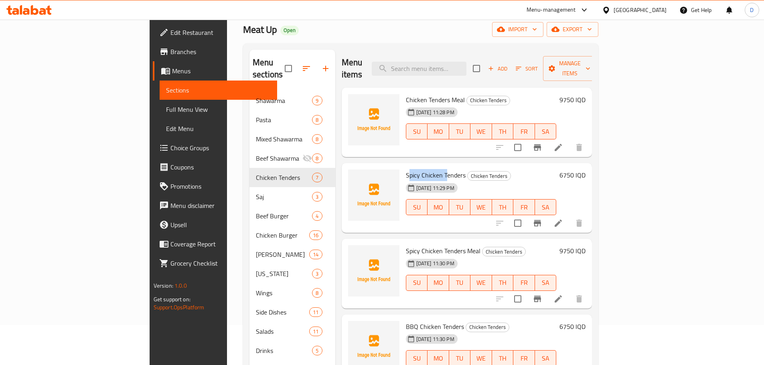
drag, startPoint x: 373, startPoint y: 164, endPoint x: 414, endPoint y: 164, distance: 41.3
click at [411, 169] on span "Spicy Chicken Tenders" at bounding box center [436, 175] width 60 height 12
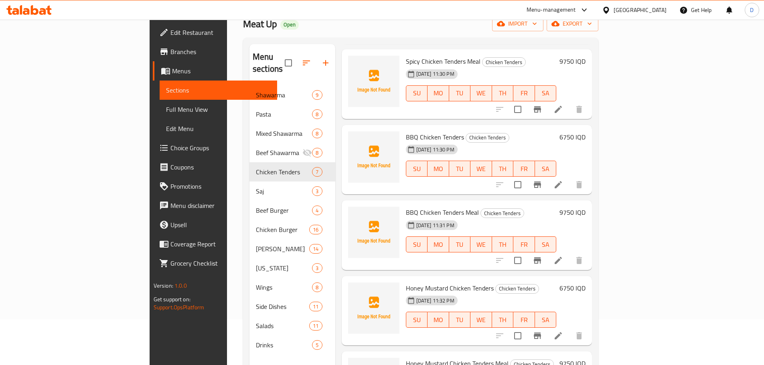
scroll to position [112, 0]
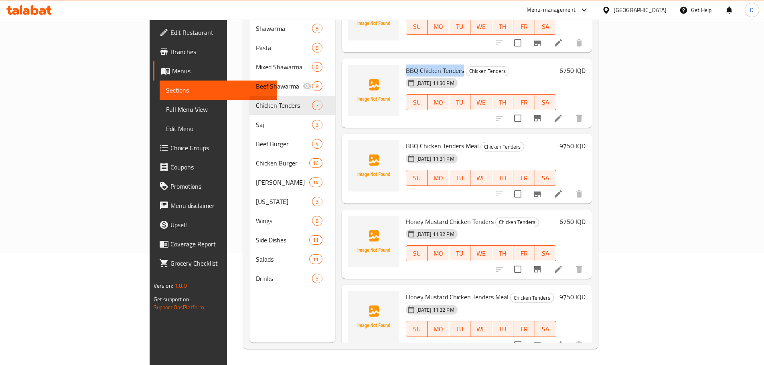
drag, startPoint x: 424, startPoint y: 57, endPoint x: 370, endPoint y: 58, distance: 54.6
click at [406, 65] on span "BBQ Chicken Tenders" at bounding box center [435, 71] width 58 height 12
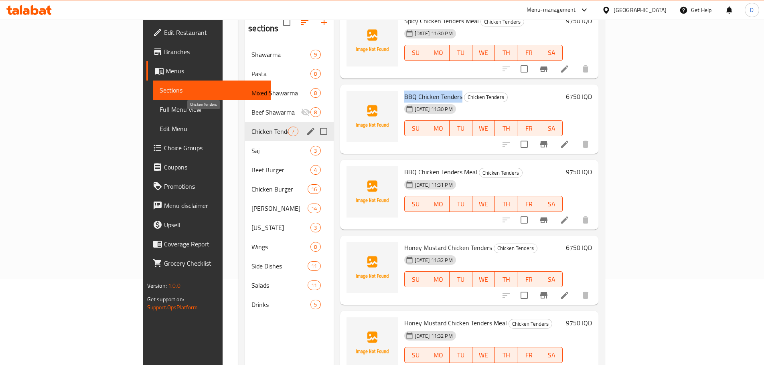
scroll to position [72, 0]
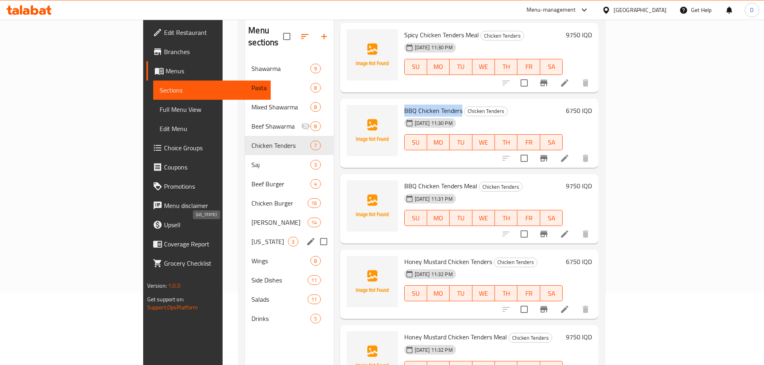
click at [251, 237] on span "[US_STATE]" at bounding box center [269, 242] width 36 height 10
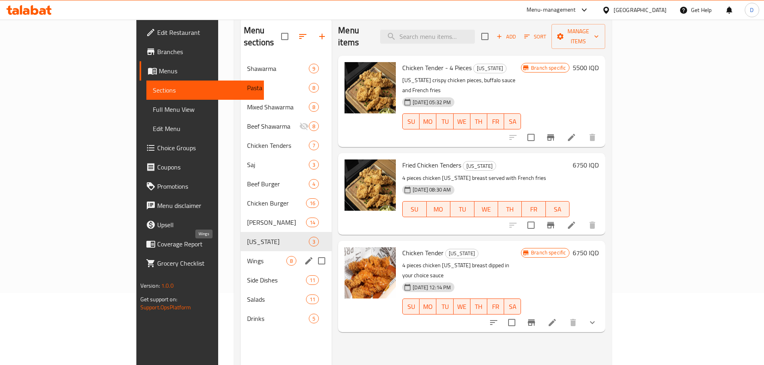
click at [247, 256] on span "Wings" at bounding box center [266, 261] width 39 height 10
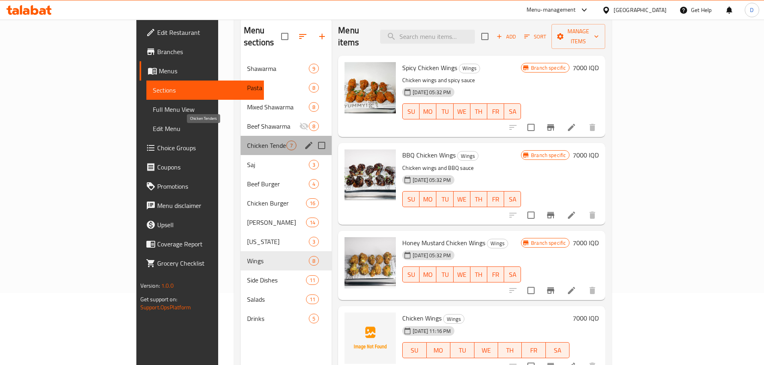
click at [247, 141] on span "Chicken Tenders" at bounding box center [266, 146] width 39 height 10
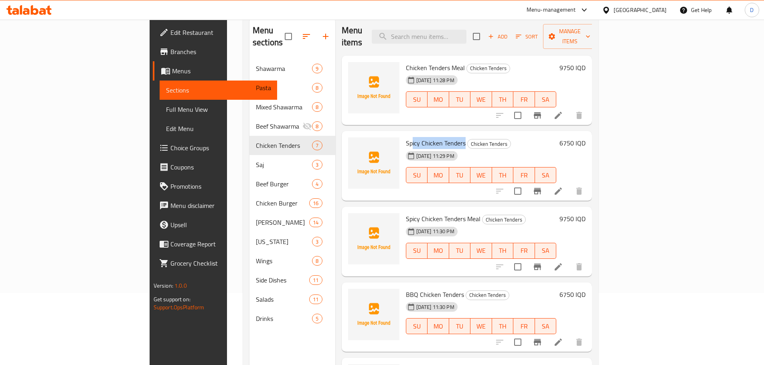
drag, startPoint x: 376, startPoint y: 129, endPoint x: 427, endPoint y: 130, distance: 51.0
click at [427, 137] on span "Spicy Chicken Tenders" at bounding box center [436, 143] width 60 height 12
click at [424, 137] on span "Spicy Chicken Tenders" at bounding box center [436, 143] width 60 height 12
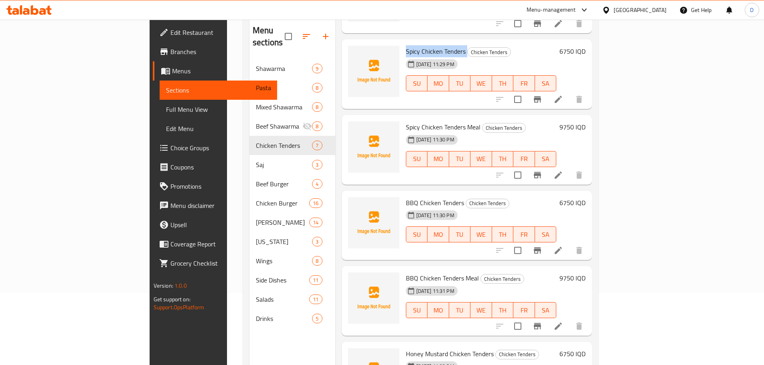
scroll to position [80, 0]
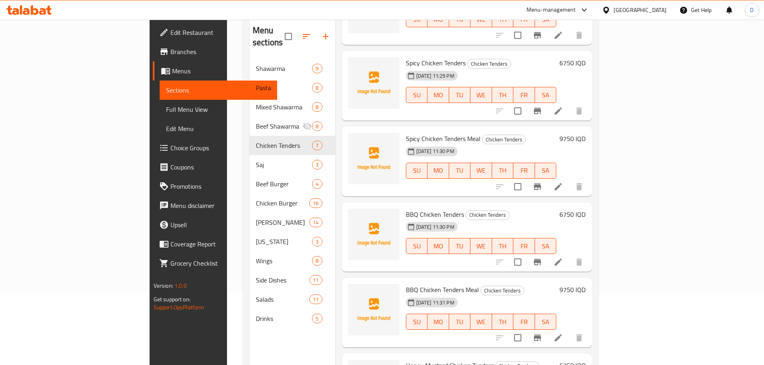
click at [406, 209] on span "BBQ Chicken Tenders" at bounding box center [435, 215] width 58 height 12
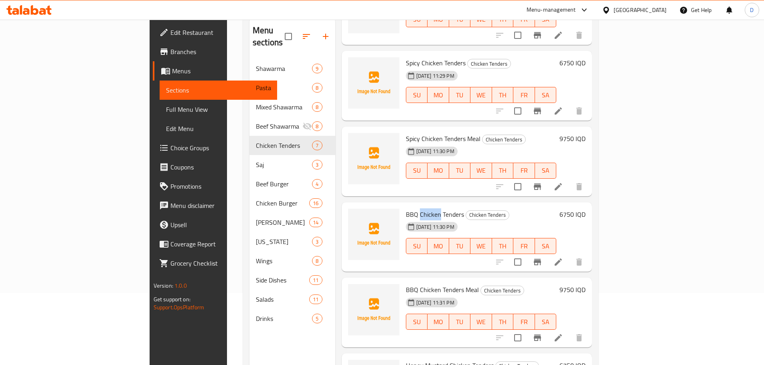
click at [406, 209] on span "BBQ Chicken Tenders" at bounding box center [435, 215] width 58 height 12
click at [403, 206] on div "BBQ Chicken Tenders Chicken Tenders [DATE] 11:30 PM SU MO TU WE TH FR SA" at bounding box center [481, 237] width 157 height 63
click at [406, 209] on span "BBQ Chicken Tenders" at bounding box center [435, 215] width 58 height 12
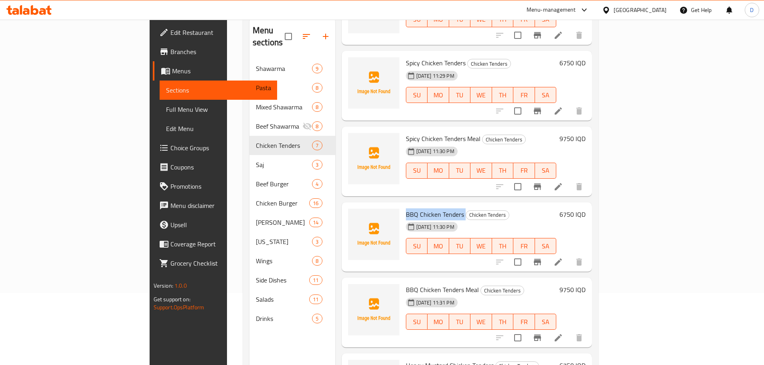
copy h6 "BBQ Chicken Tenders"
click at [409, 133] on span "Spicy Chicken Tenders Meal" at bounding box center [443, 139] width 75 height 12
copy h6 "Spicy Chicken Tenders Meal"
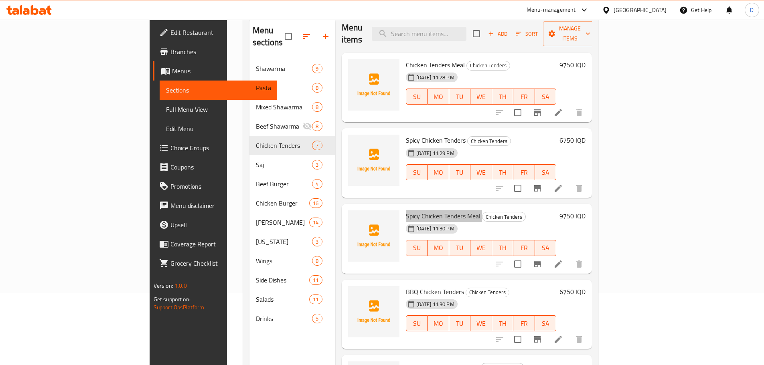
scroll to position [0, 0]
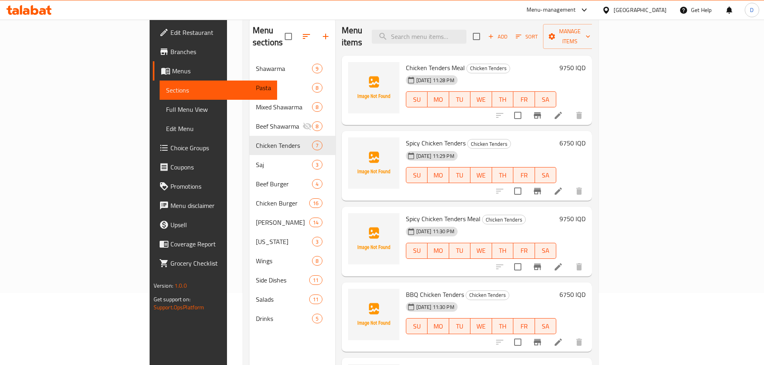
click at [406, 137] on span "Spicy Chicken Tenders" at bounding box center [436, 143] width 60 height 12
copy h6 "Spicy Chicken Tenders"
click at [406, 62] on span "Chicken Tenders Meal" at bounding box center [435, 68] width 59 height 12
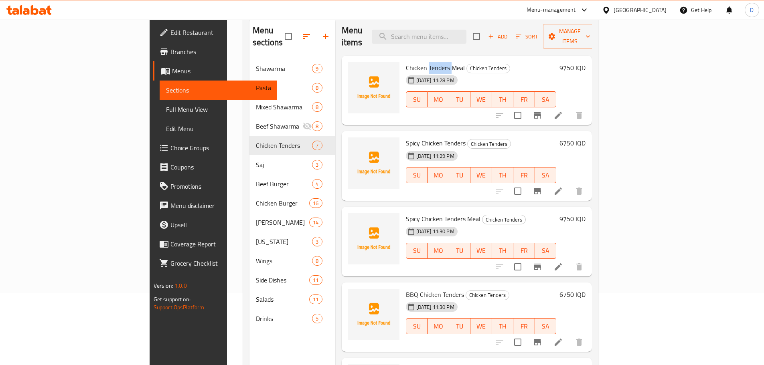
click at [406, 62] on span "Chicken Tenders Meal" at bounding box center [435, 68] width 59 height 12
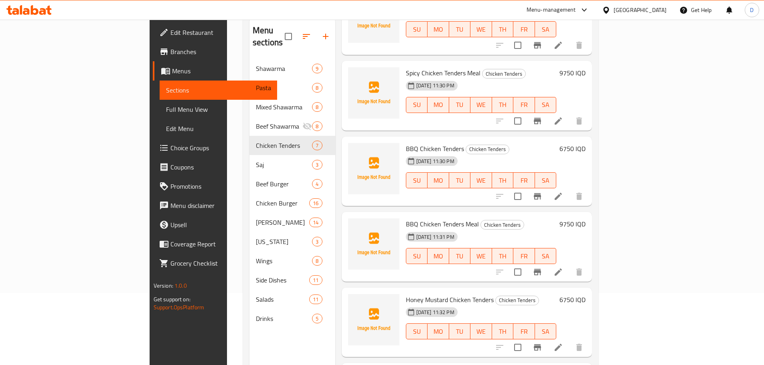
scroll to position [160, 0]
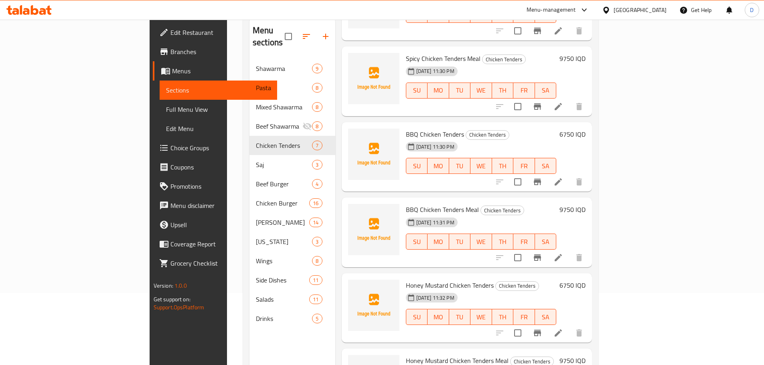
click at [406, 204] on span "BBQ Chicken Tenders Meal" at bounding box center [442, 210] width 73 height 12
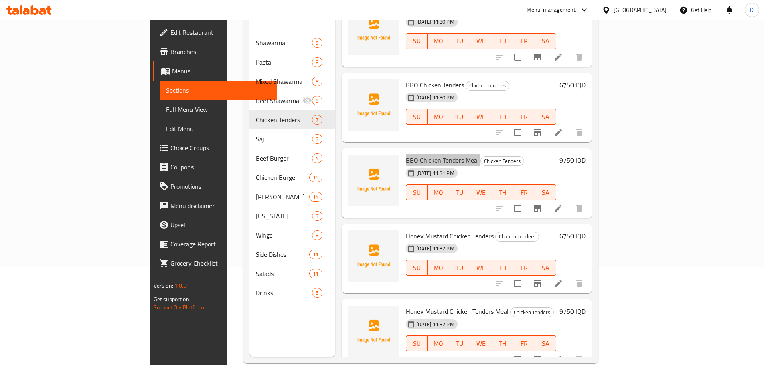
scroll to position [112, 0]
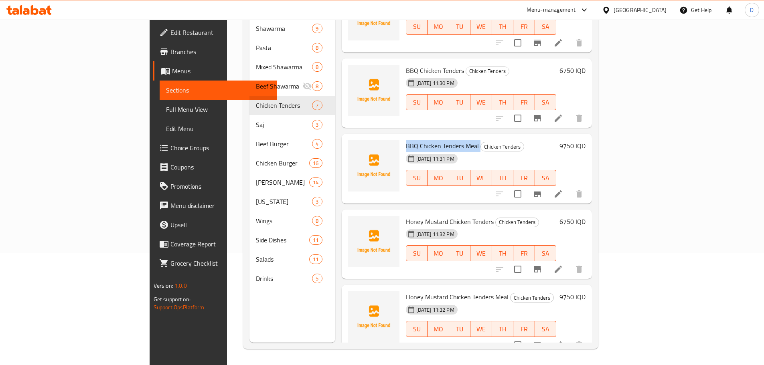
click at [406, 216] on span "Honey Mustard Chicken Tenders" at bounding box center [450, 222] width 88 height 12
click at [406, 291] on span "Honey Mustard Chicken Tenders Meal" at bounding box center [457, 297] width 103 height 12
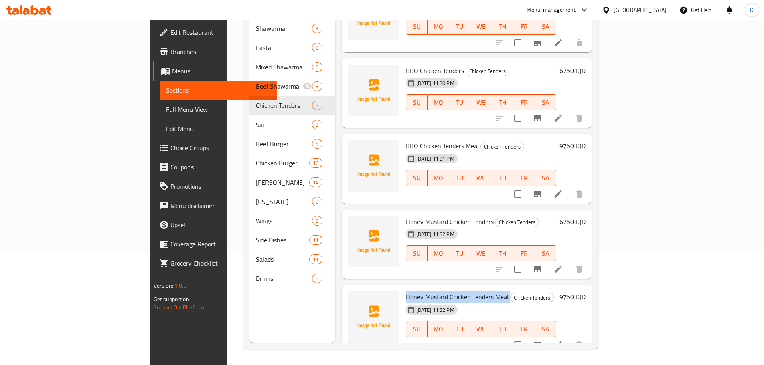
click at [406, 291] on span "Honey Mustard Chicken Tenders Meal" at bounding box center [457, 297] width 103 height 12
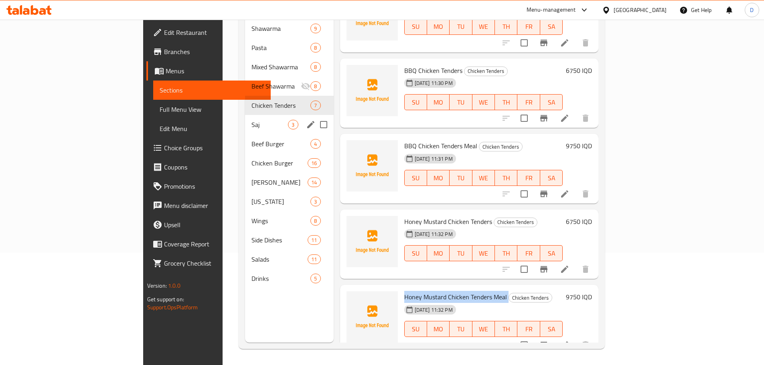
click at [251, 120] on span "Saj" at bounding box center [269, 125] width 36 height 10
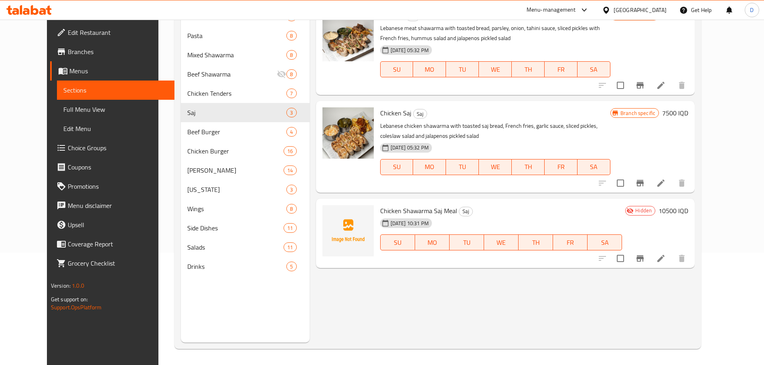
click at [406, 207] on span "Chicken Shawarma Saj Meal" at bounding box center [418, 211] width 77 height 12
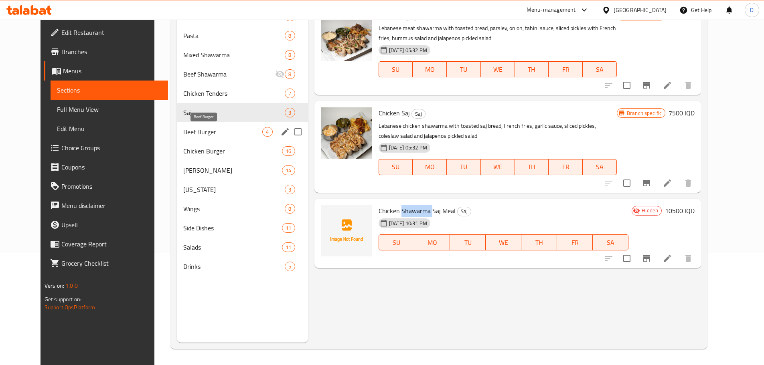
click at [186, 136] on span "Beef Burger" at bounding box center [222, 132] width 79 height 10
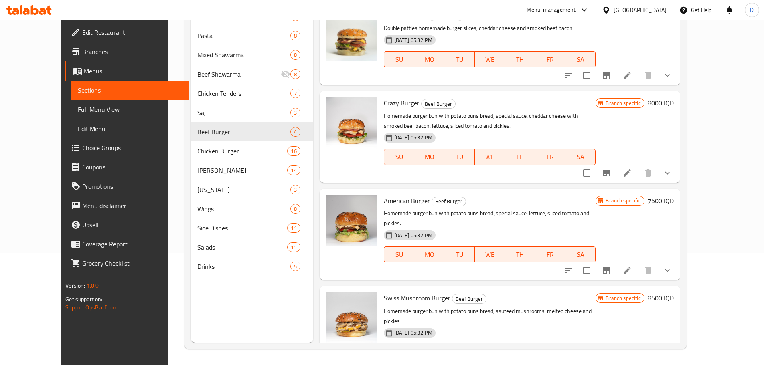
scroll to position [15, 0]
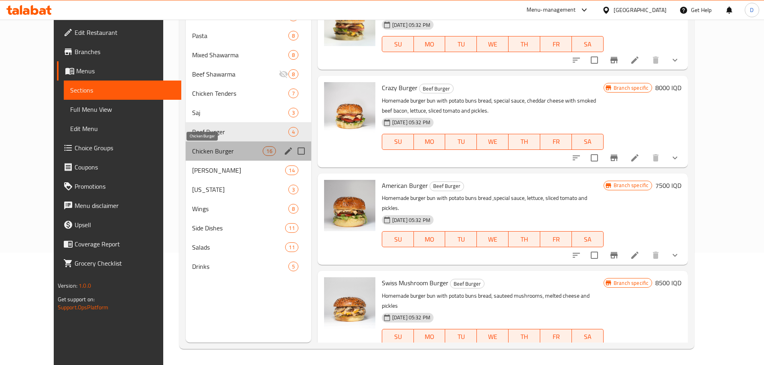
click at [192, 151] on span "Chicken Burger" at bounding box center [227, 151] width 71 height 10
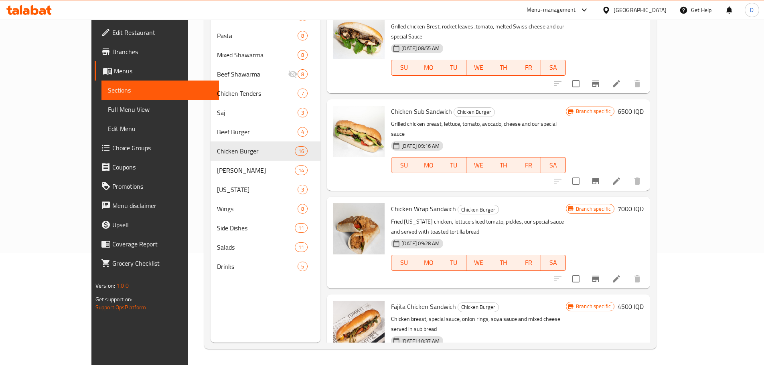
scroll to position [451, 0]
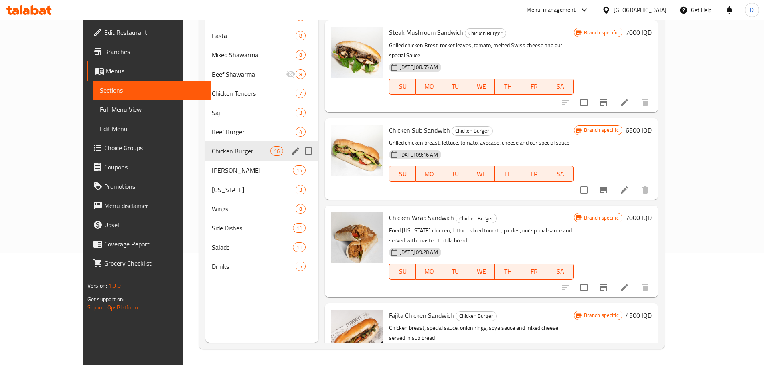
click at [205, 160] on div "Chicken Burger 16" at bounding box center [261, 151] width 113 height 19
click at [205, 164] on div "[PERSON_NAME] 14" at bounding box center [261, 170] width 113 height 19
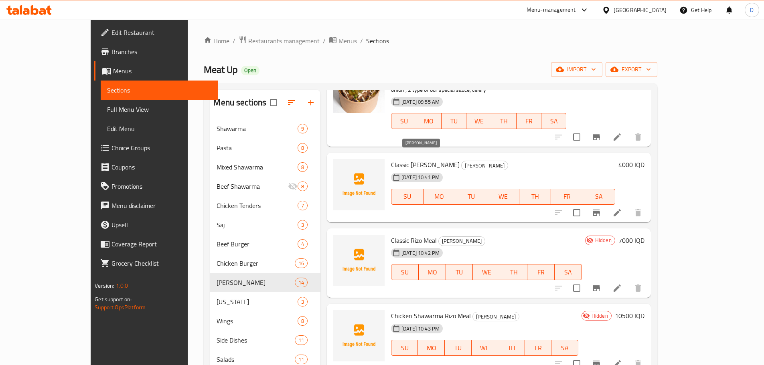
scroll to position [371, 0]
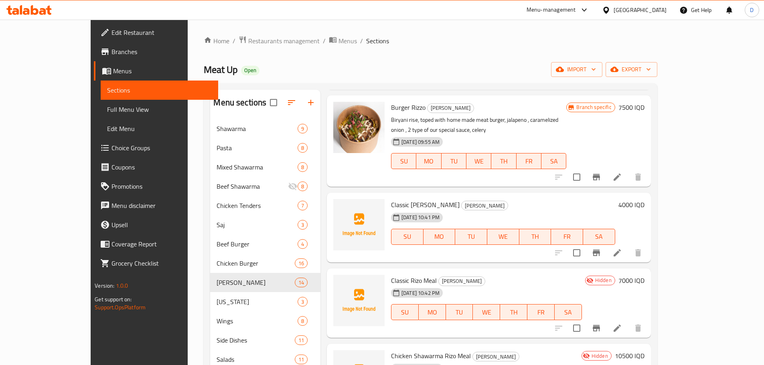
click at [391, 199] on span "Classic [PERSON_NAME]" at bounding box center [425, 205] width 69 height 12
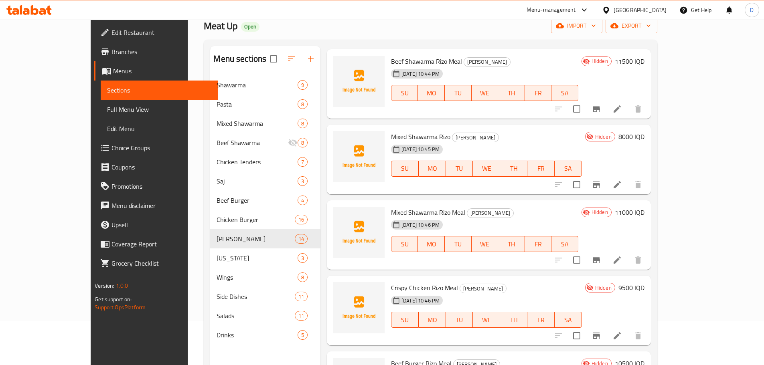
scroll to position [112, 0]
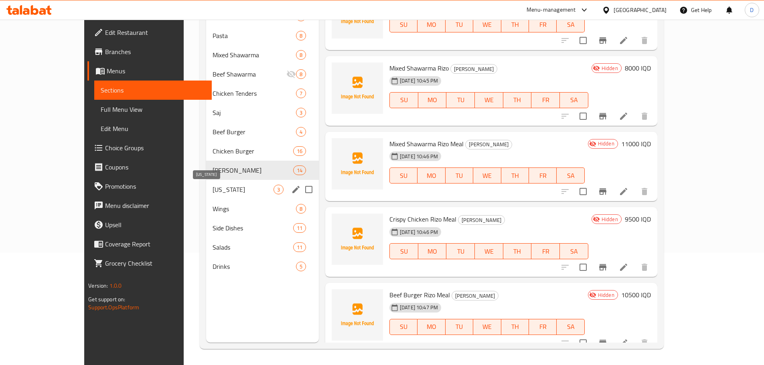
click at [213, 189] on span "[US_STATE]" at bounding box center [243, 190] width 61 height 10
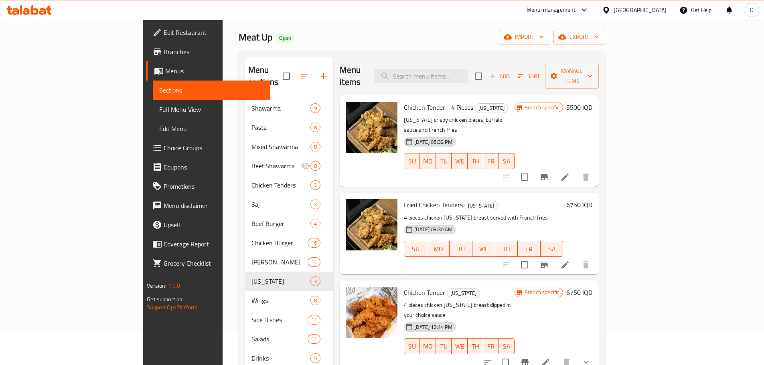
scroll to position [32, 0]
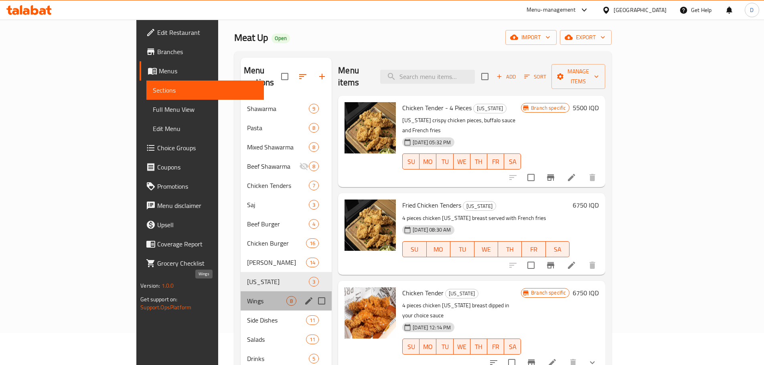
click at [247, 296] on span "Wings" at bounding box center [266, 301] width 39 height 10
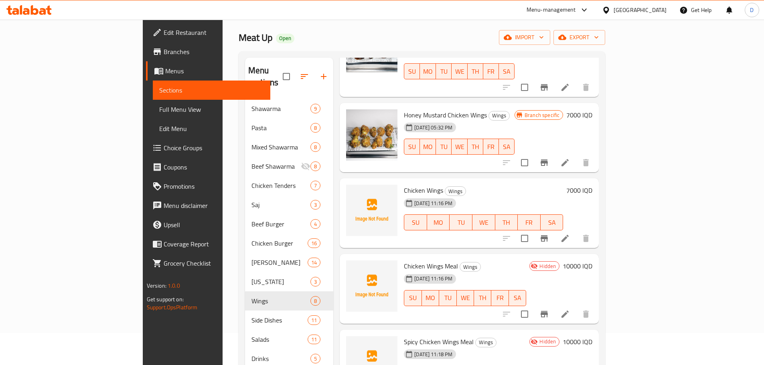
scroll to position [201, 0]
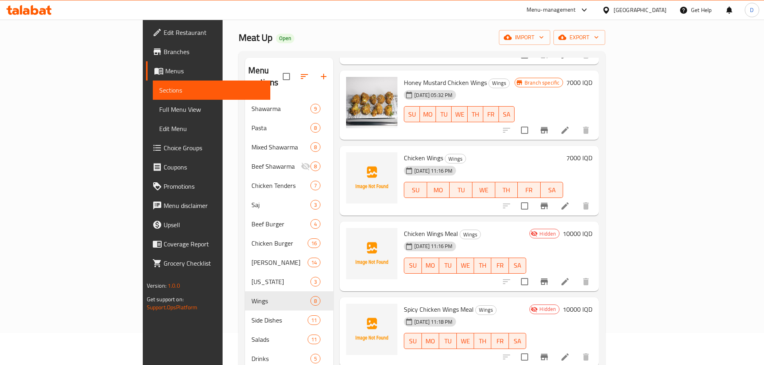
click at [404, 152] on span "Chicken Wings" at bounding box center [423, 158] width 39 height 12
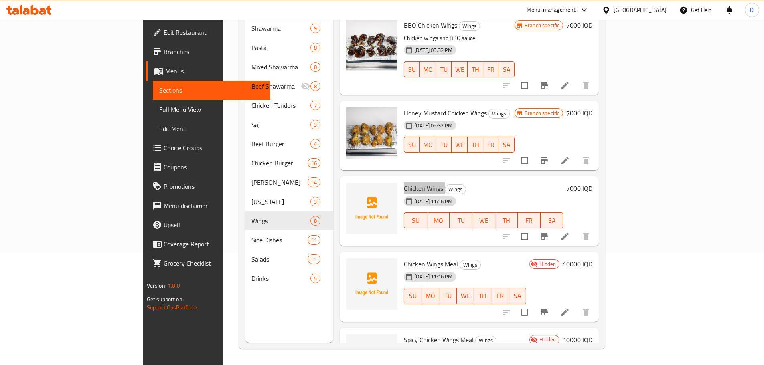
scroll to position [43, 0]
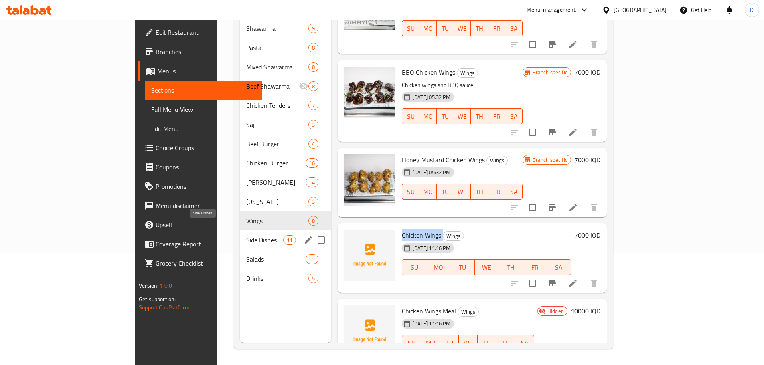
click at [246, 235] on span "Side Dishes" at bounding box center [264, 240] width 37 height 10
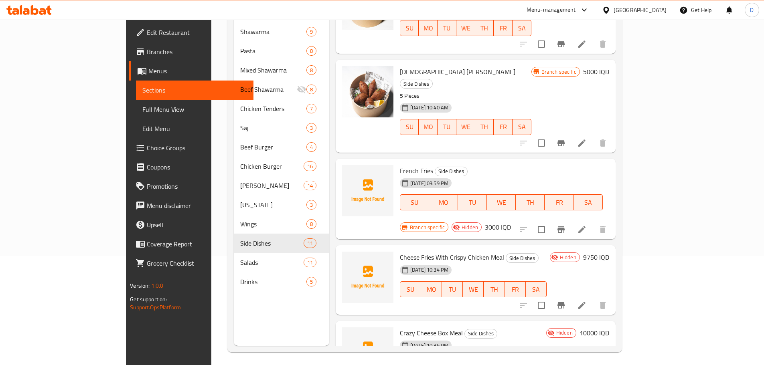
scroll to position [112, 0]
